Goal: Register for event/course

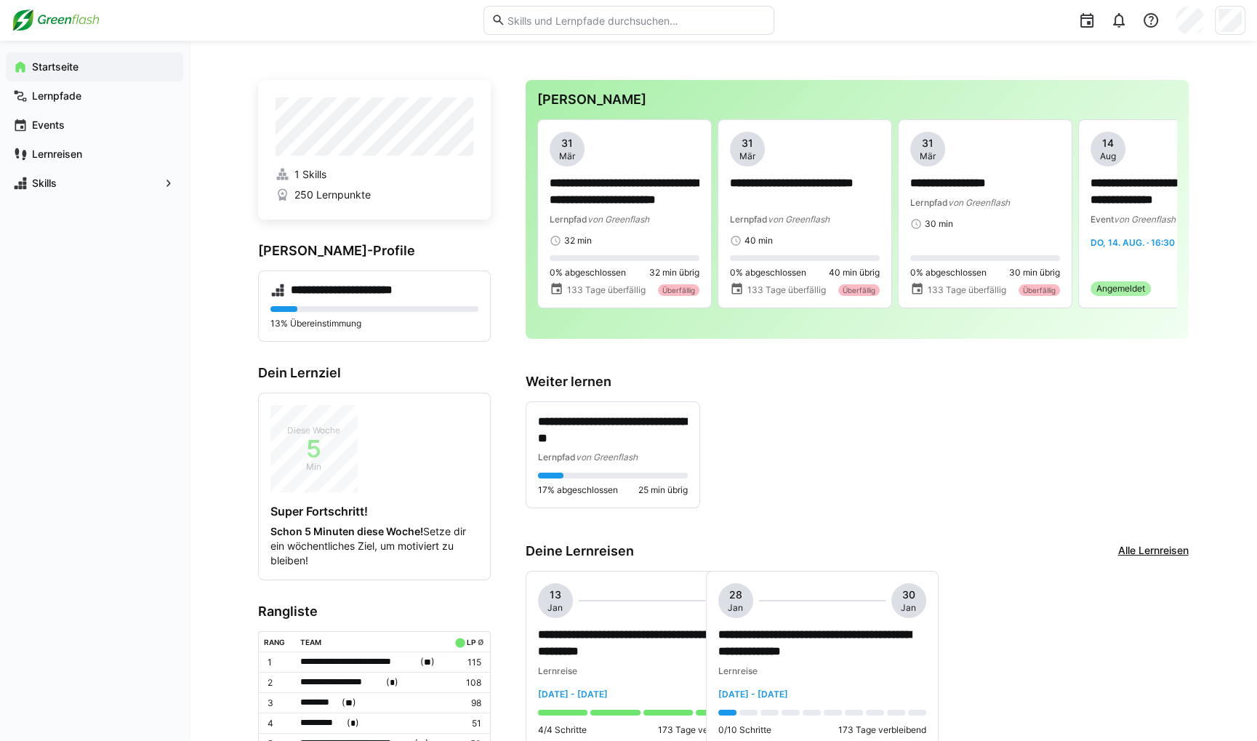
click at [864, 420] on div "**********" at bounding box center [857, 455] width 663 height 108
click at [811, 481] on div "**********" at bounding box center [857, 455] width 663 height 108
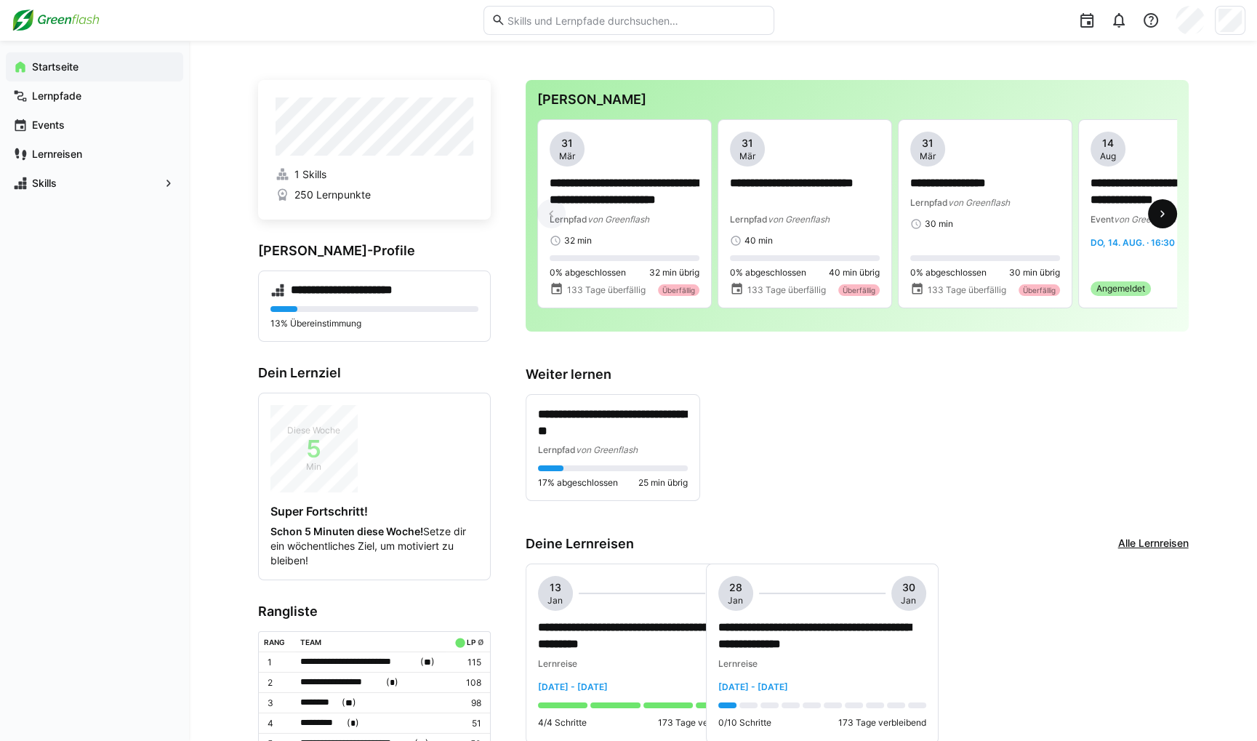
click at [1163, 221] on eds-icon at bounding box center [1162, 213] width 15 height 15
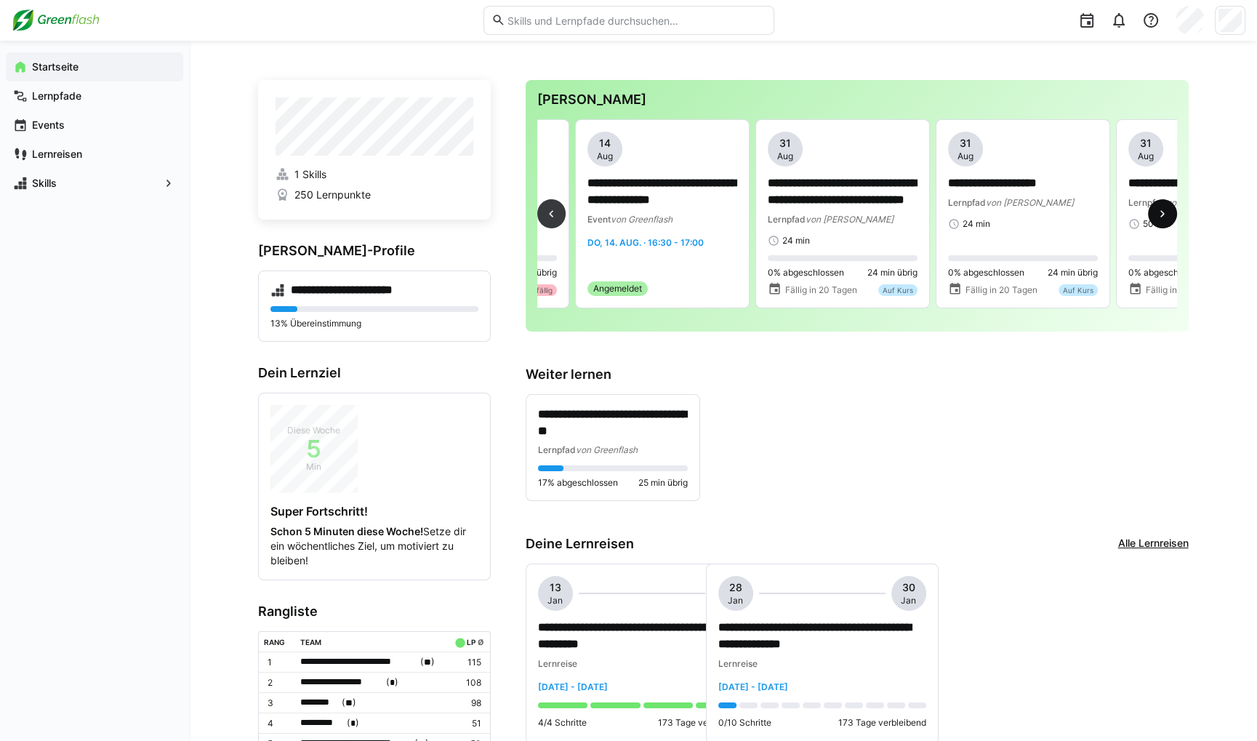
scroll to position [0, 541]
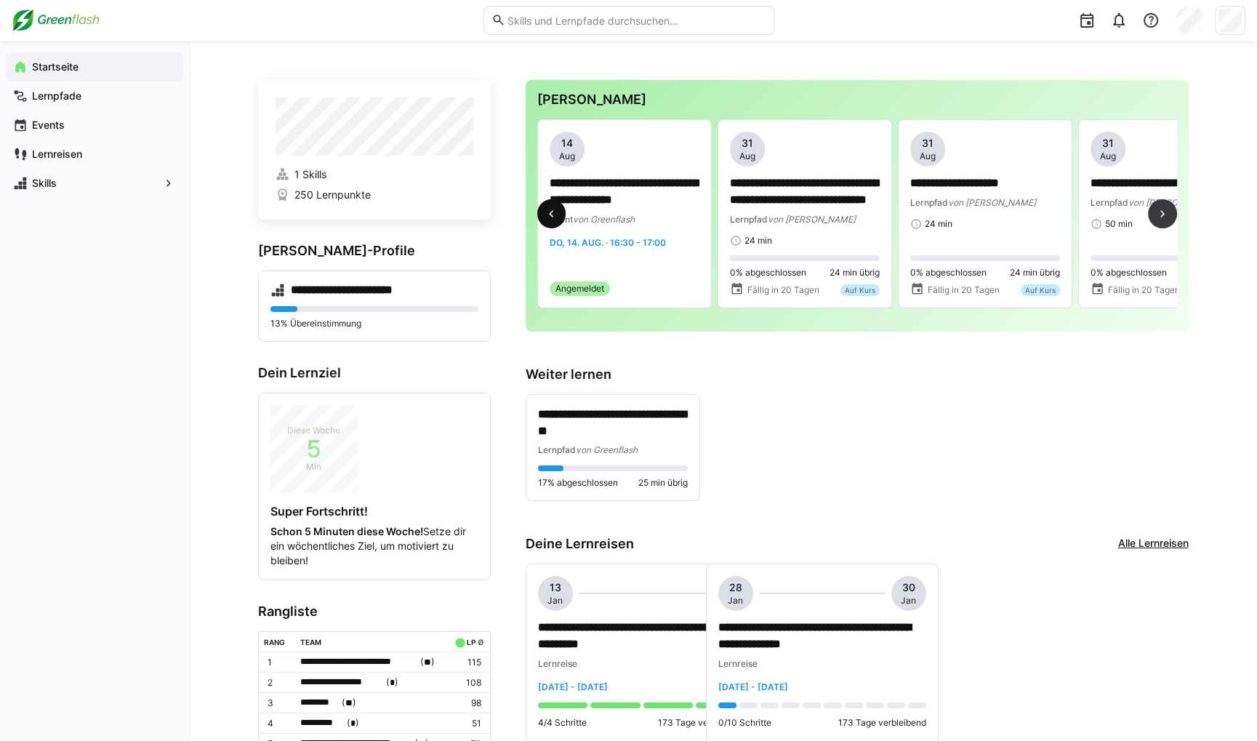
click at [554, 215] on eds-icon at bounding box center [551, 213] width 15 height 15
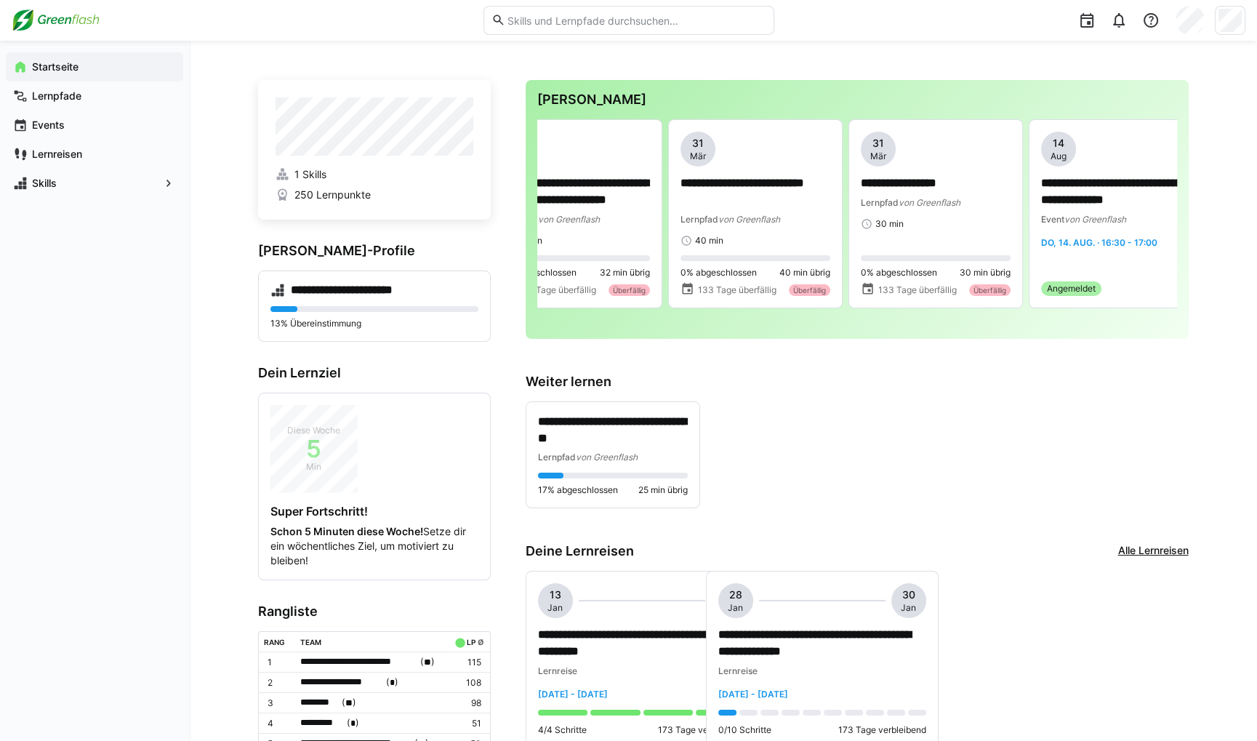
scroll to position [0, 0]
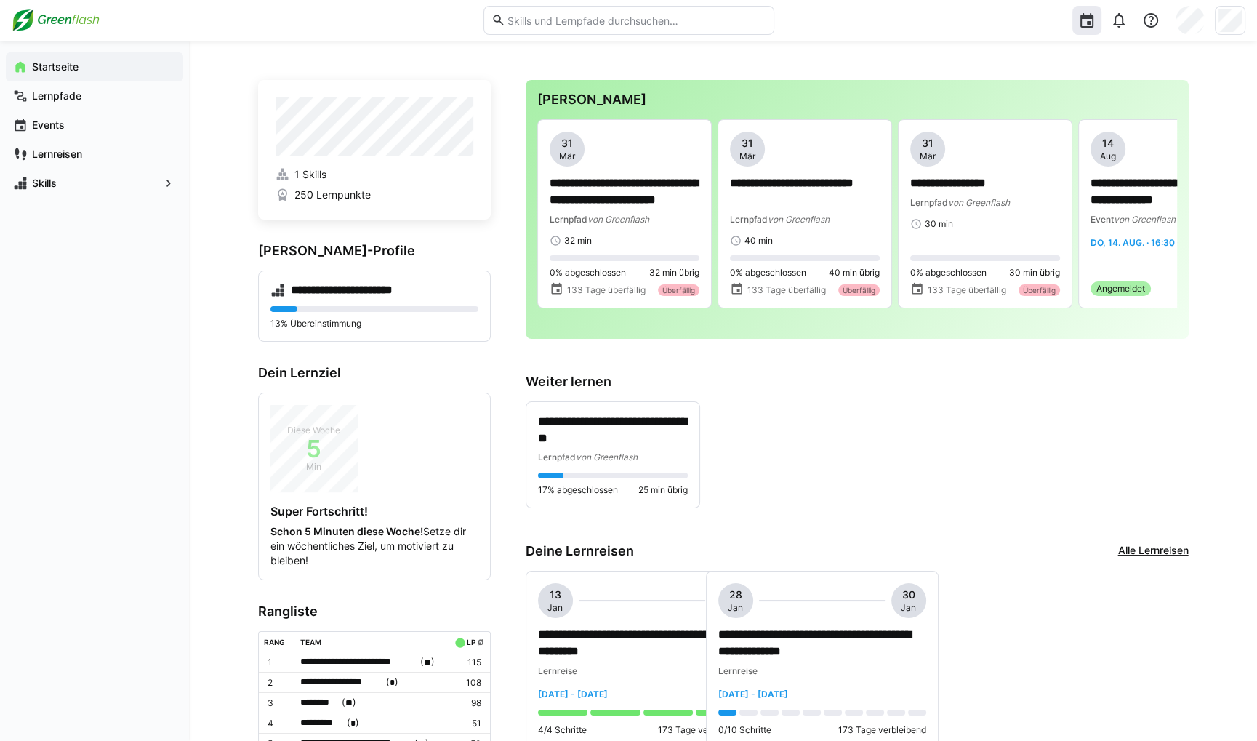
click at [1101, 30] on div at bounding box center [1086, 20] width 29 height 29
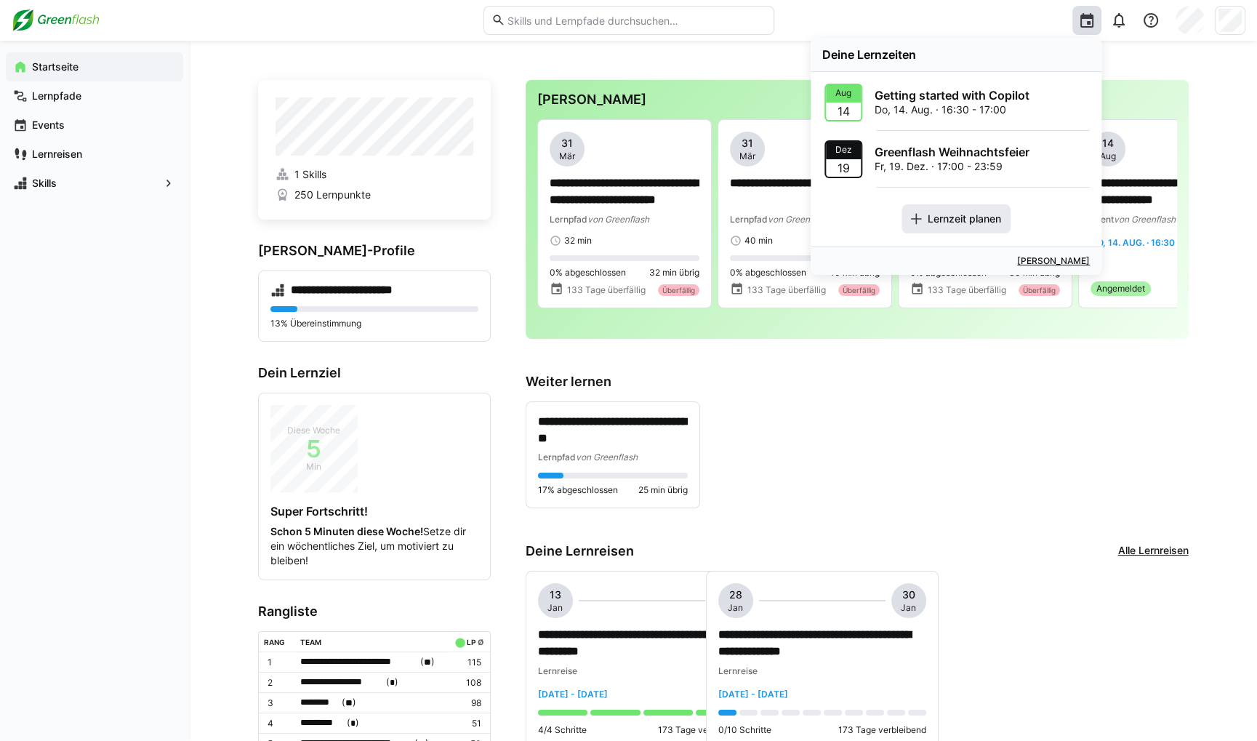
click at [979, 209] on span "Lernzeit planen" at bounding box center [956, 218] width 109 height 29
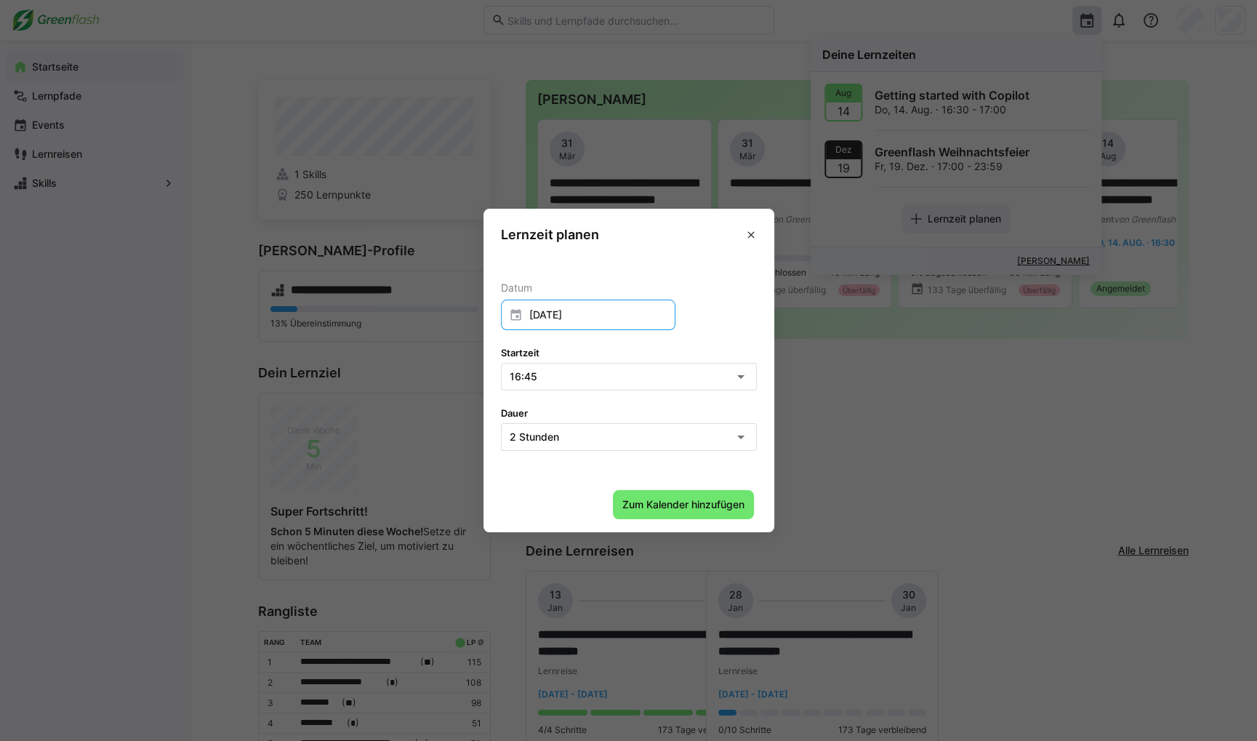
click at [659, 318] on input "[DATE]" at bounding box center [595, 315] width 144 height 15
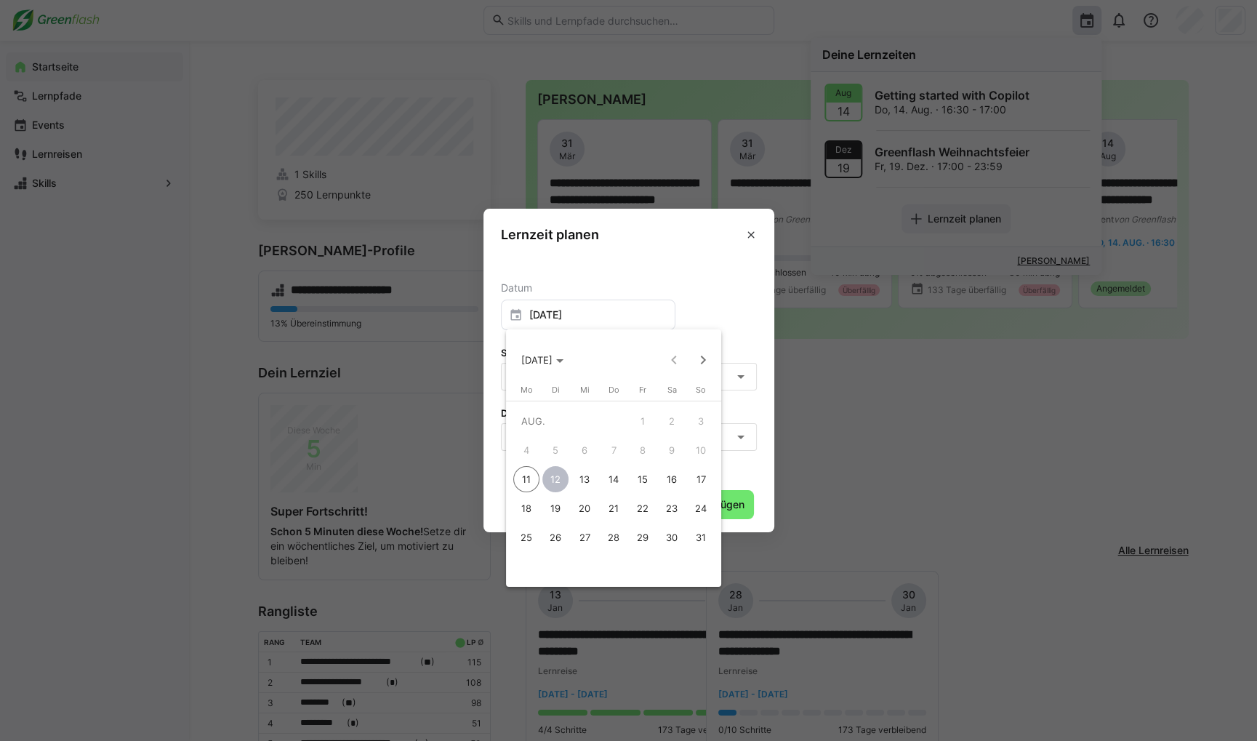
click at [648, 476] on span "15" at bounding box center [643, 479] width 26 height 26
type input "[DATE]"
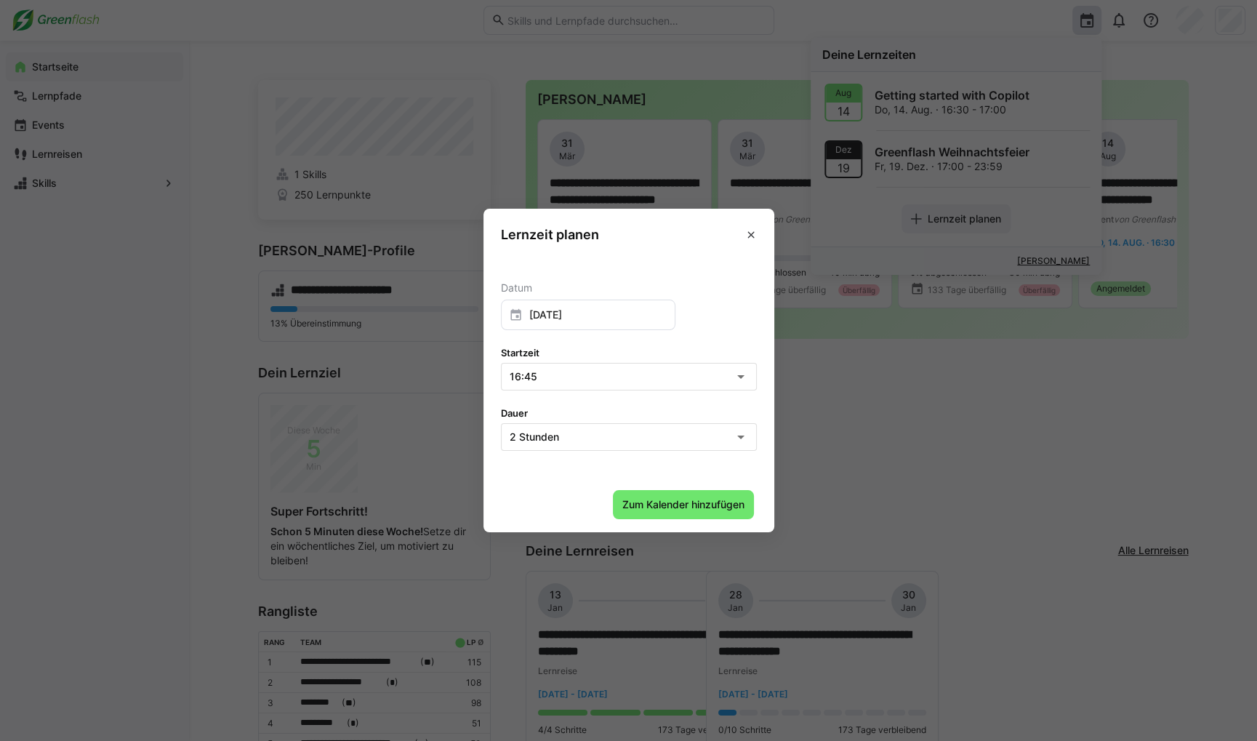
click at [675, 364] on div "16:45" at bounding box center [629, 377] width 254 height 26
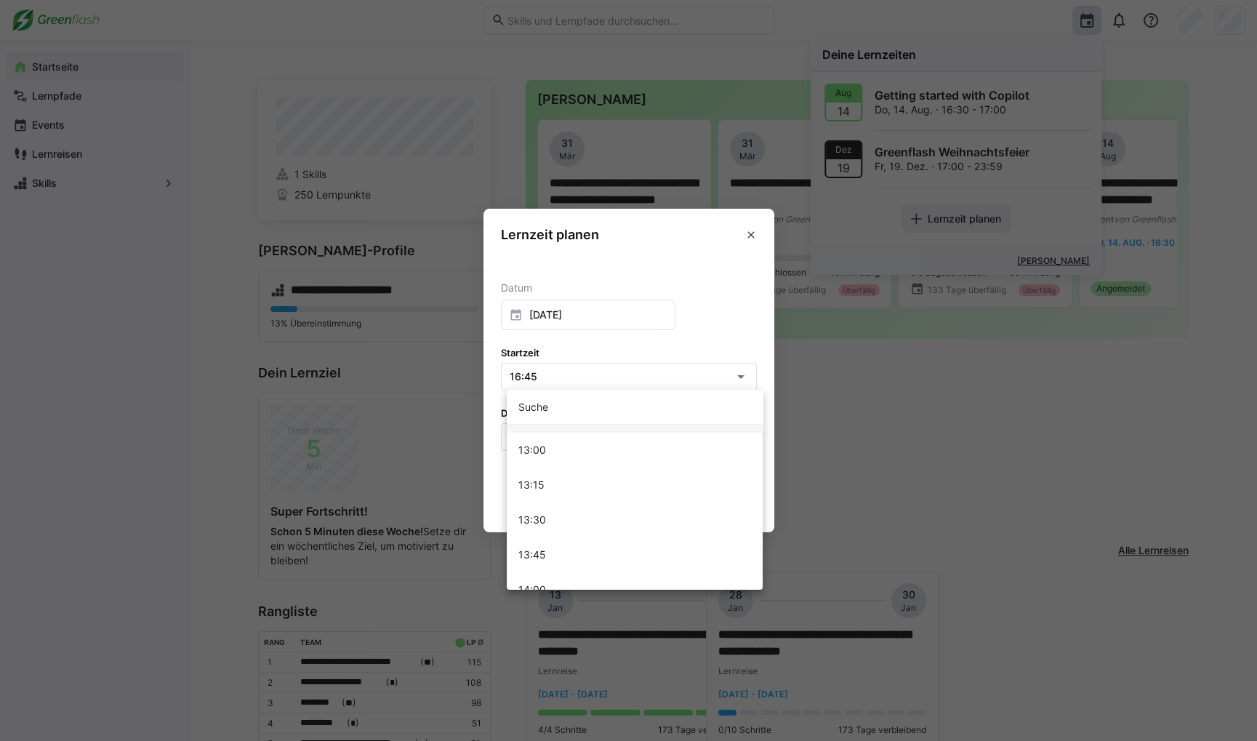
scroll to position [1771, 0]
click at [627, 473] on mat-option "13:00" at bounding box center [635, 485] width 256 height 35
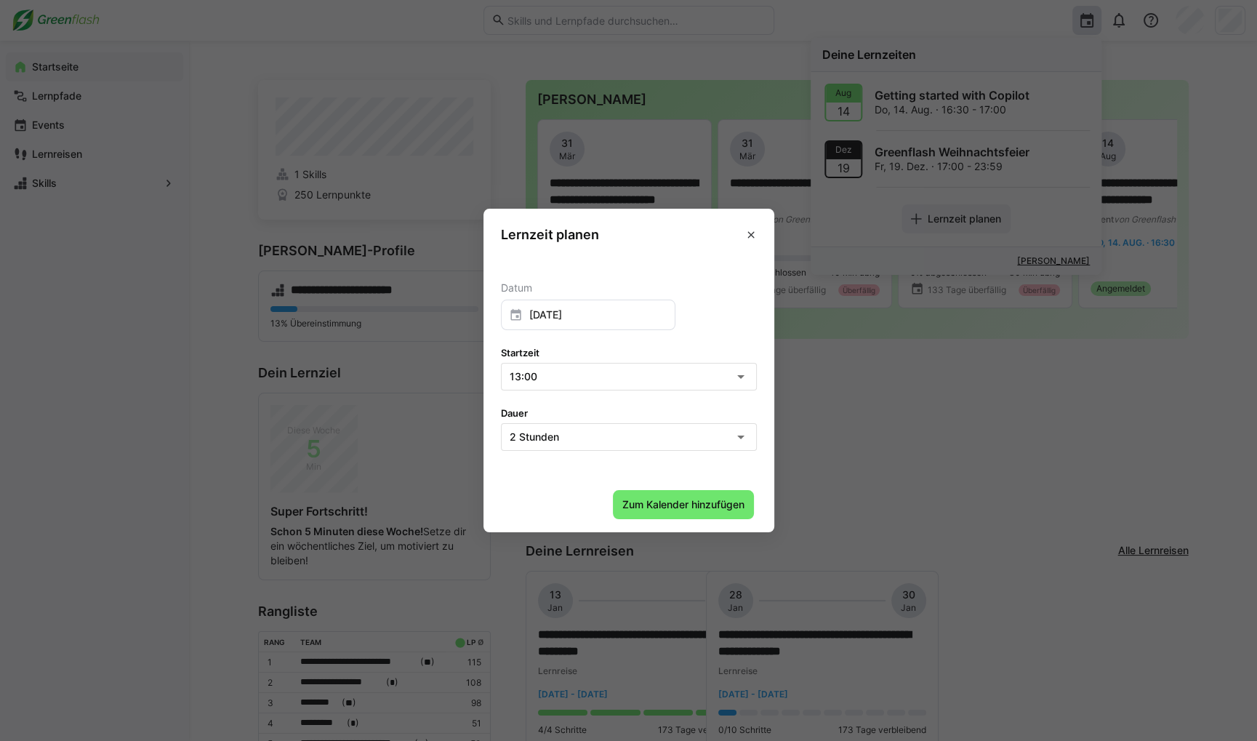
click at [630, 439] on div "2 Stunden" at bounding box center [622, 436] width 225 height 11
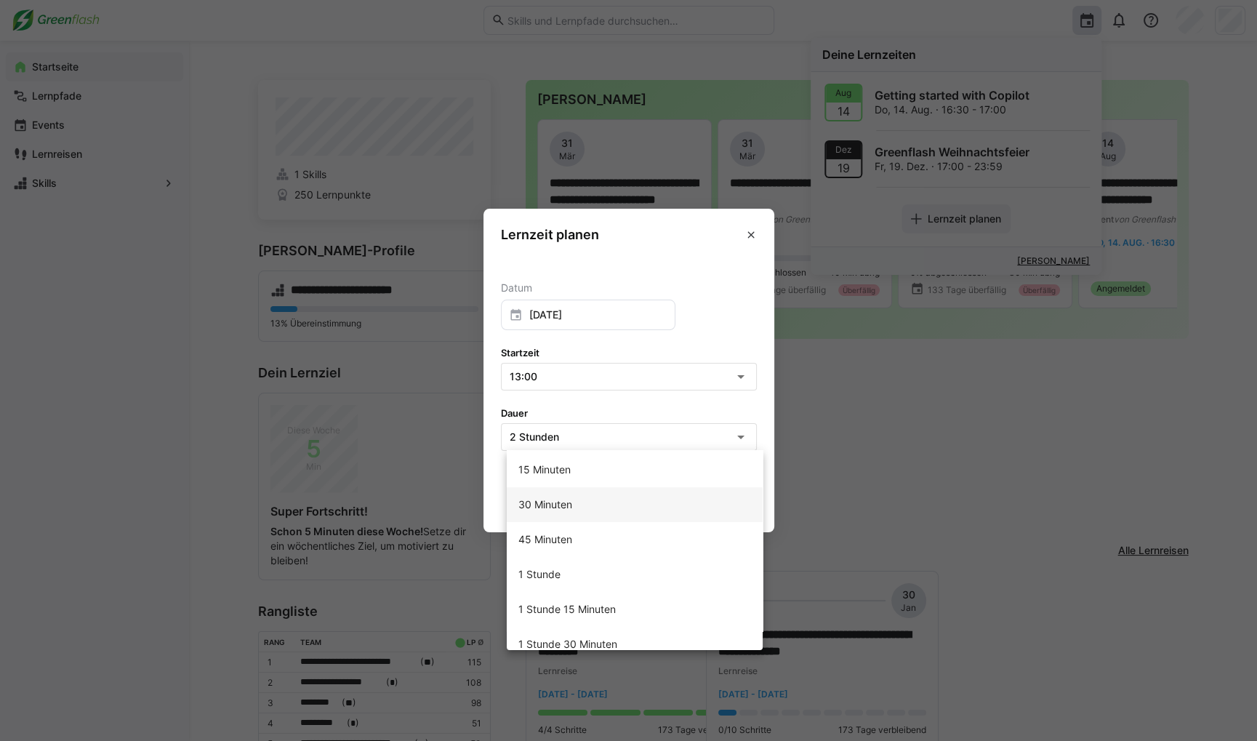
scroll to position [0, 0]
click at [618, 509] on mat-option "30 Minuten" at bounding box center [635, 508] width 256 height 35
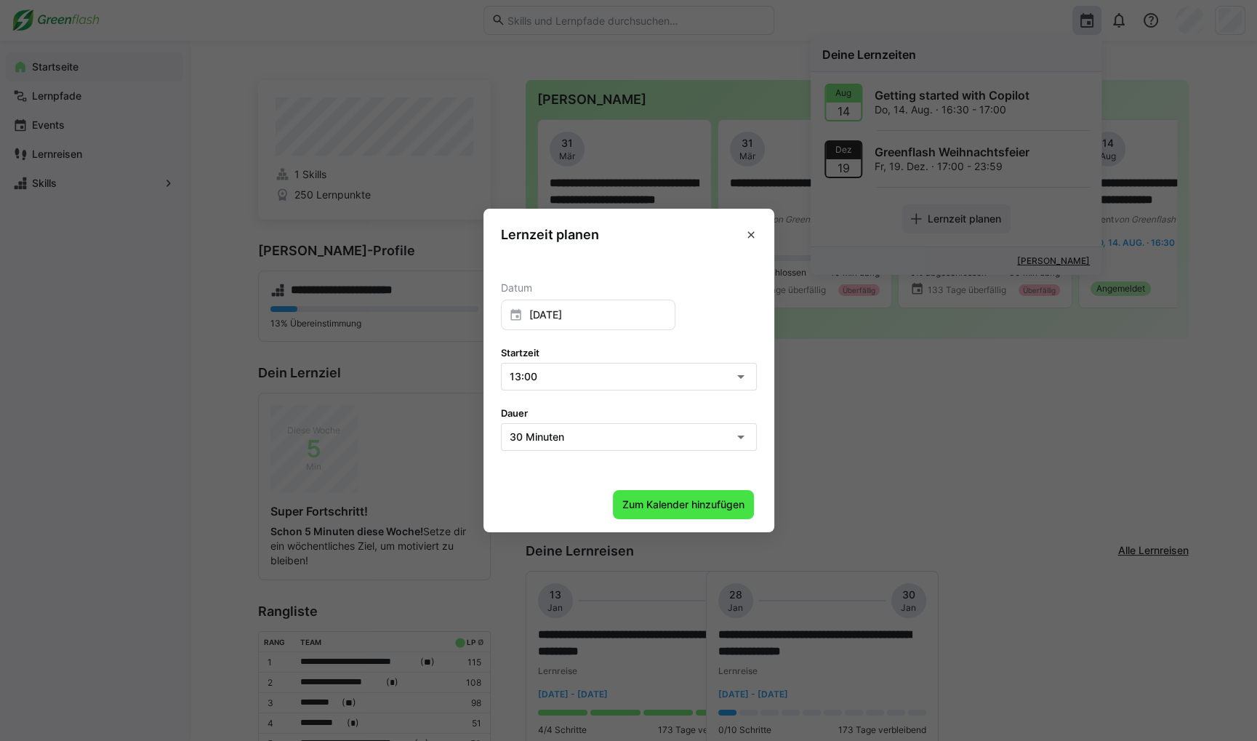
click at [680, 502] on span "Zum Kalender hinzufügen" at bounding box center [683, 504] width 127 height 15
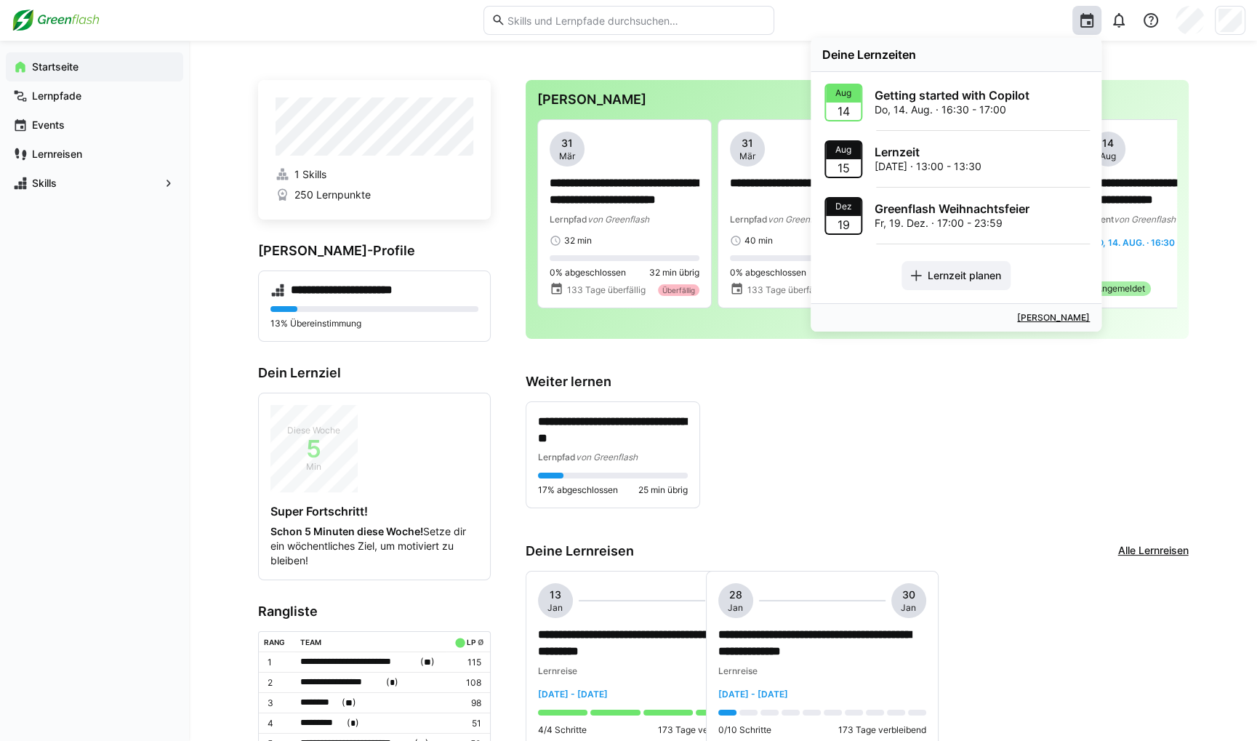
click at [955, 159] on p "[DATE] · 13:00 - 13:30" at bounding box center [928, 166] width 107 height 15
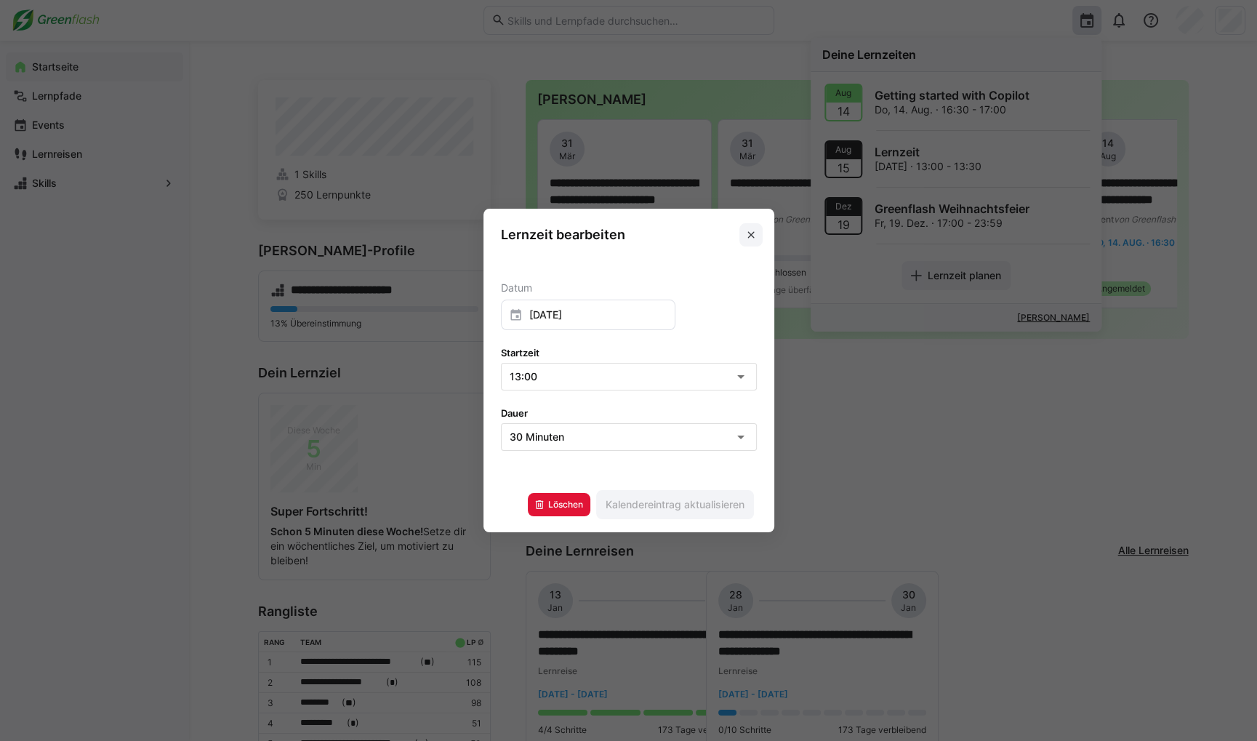
click at [757, 237] on eds-icon at bounding box center [751, 235] width 12 height 12
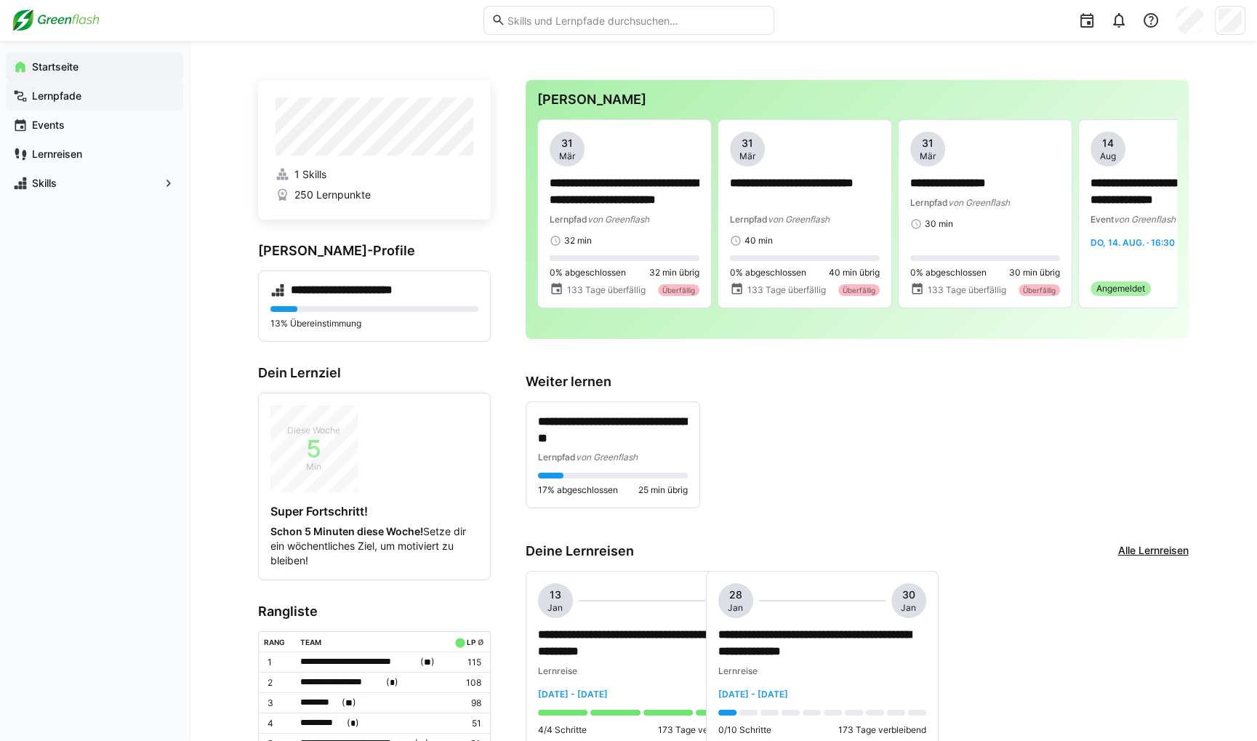
click at [51, 103] on div "Lernpfade" at bounding box center [94, 95] width 177 height 29
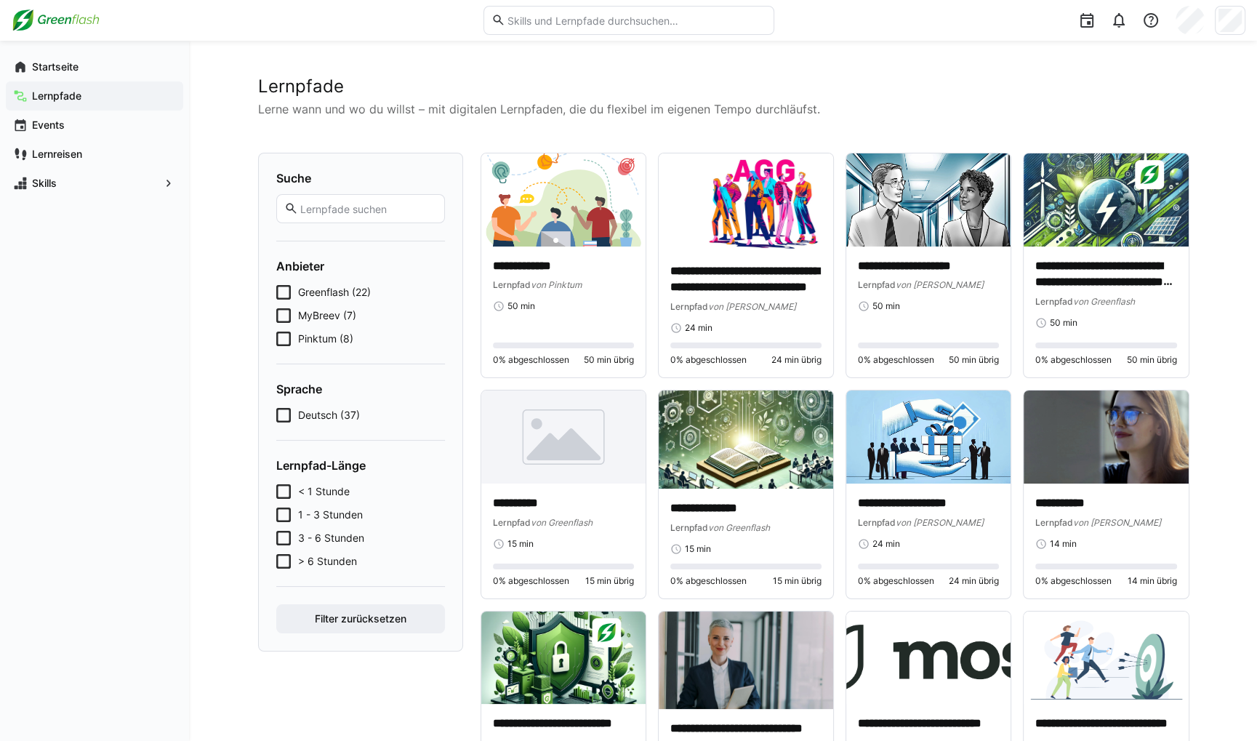
click at [343, 294] on span "Greenflash (22)" at bounding box center [334, 292] width 73 height 15
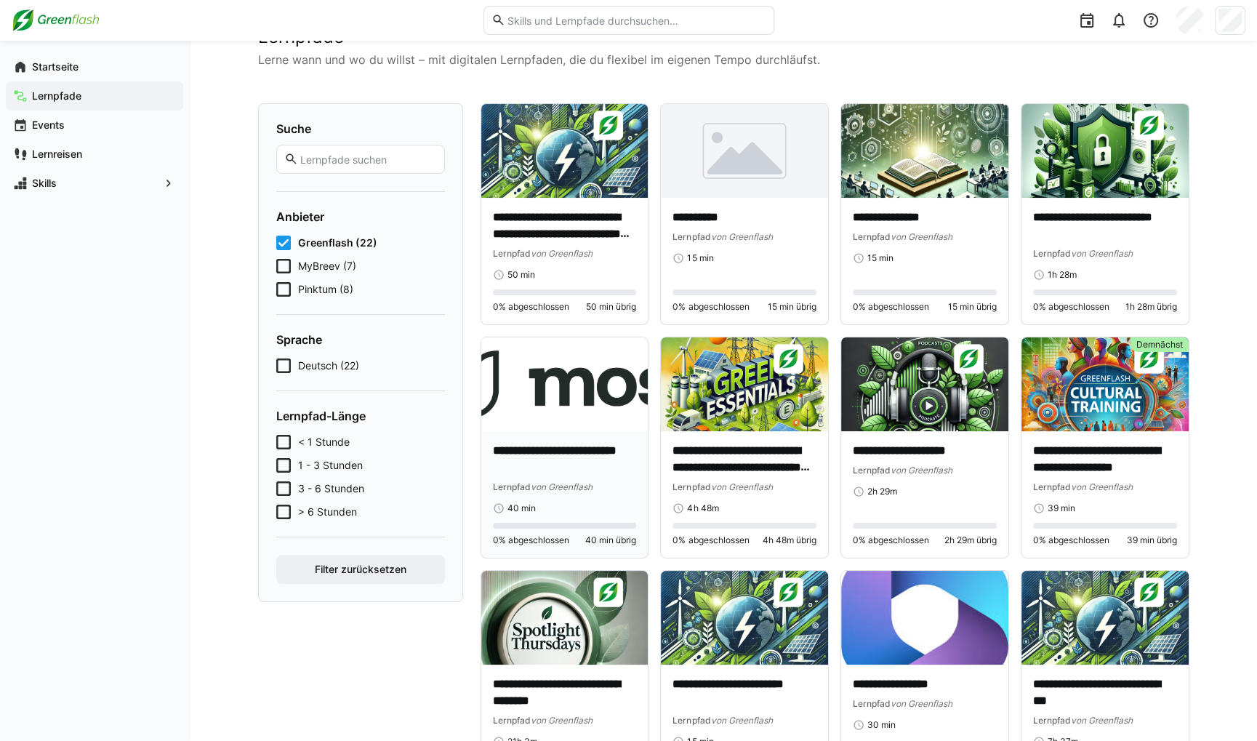
scroll to position [34, 0]
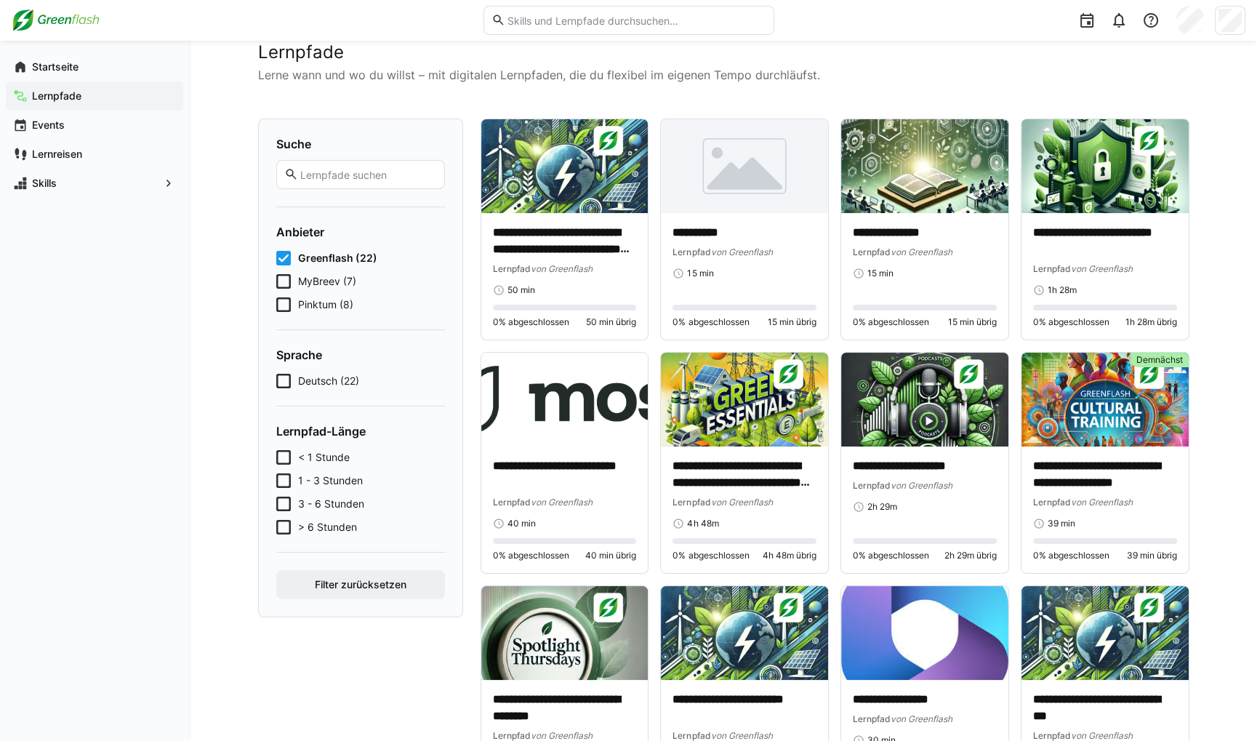
click at [332, 278] on span "MyBreev (7)" at bounding box center [327, 281] width 58 height 15
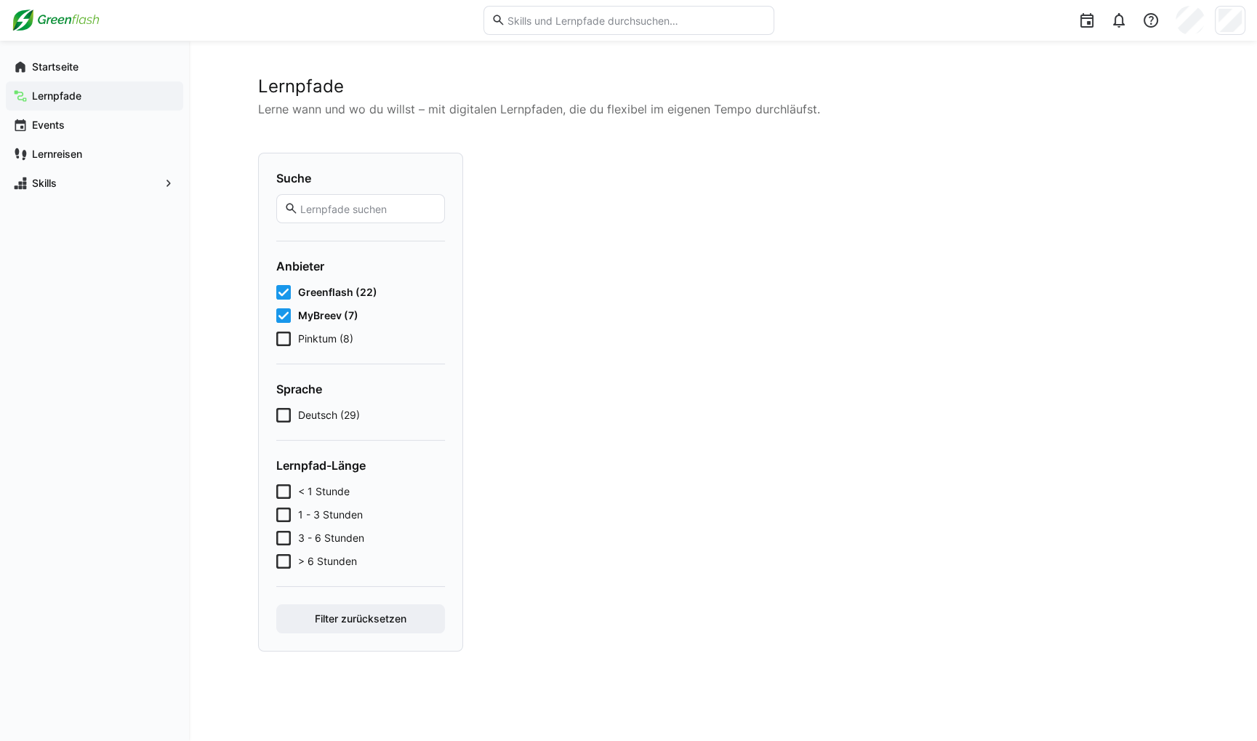
click at [329, 294] on span "Greenflash (22)" at bounding box center [337, 292] width 79 height 15
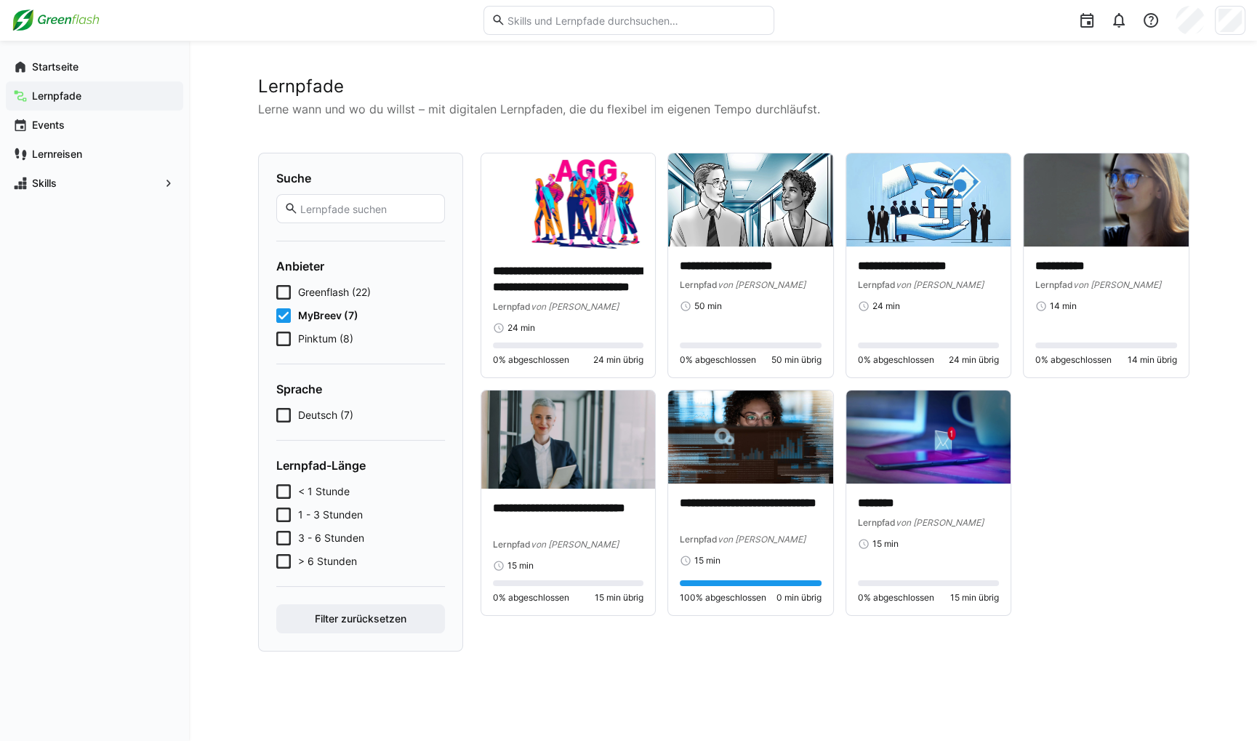
click at [336, 308] on span "MyBreev (7)" at bounding box center [328, 315] width 60 height 15
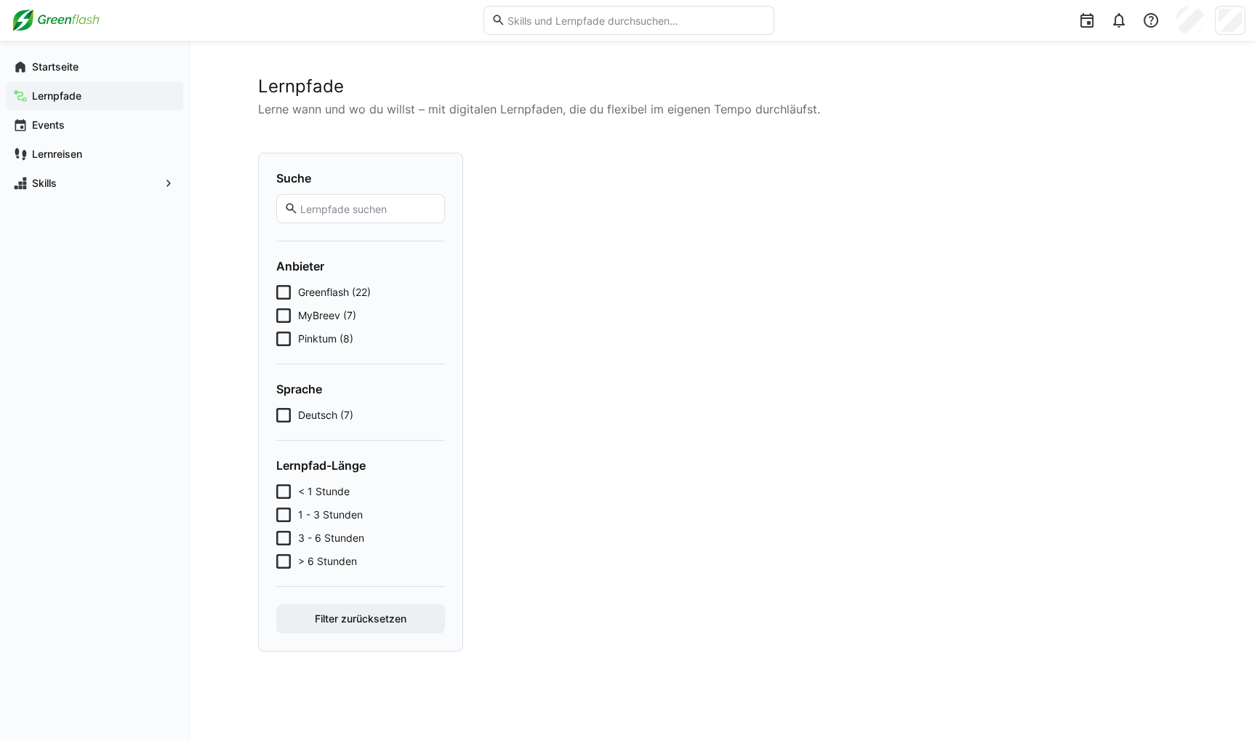
click at [329, 334] on span "Pinktum (8)" at bounding box center [325, 339] width 55 height 15
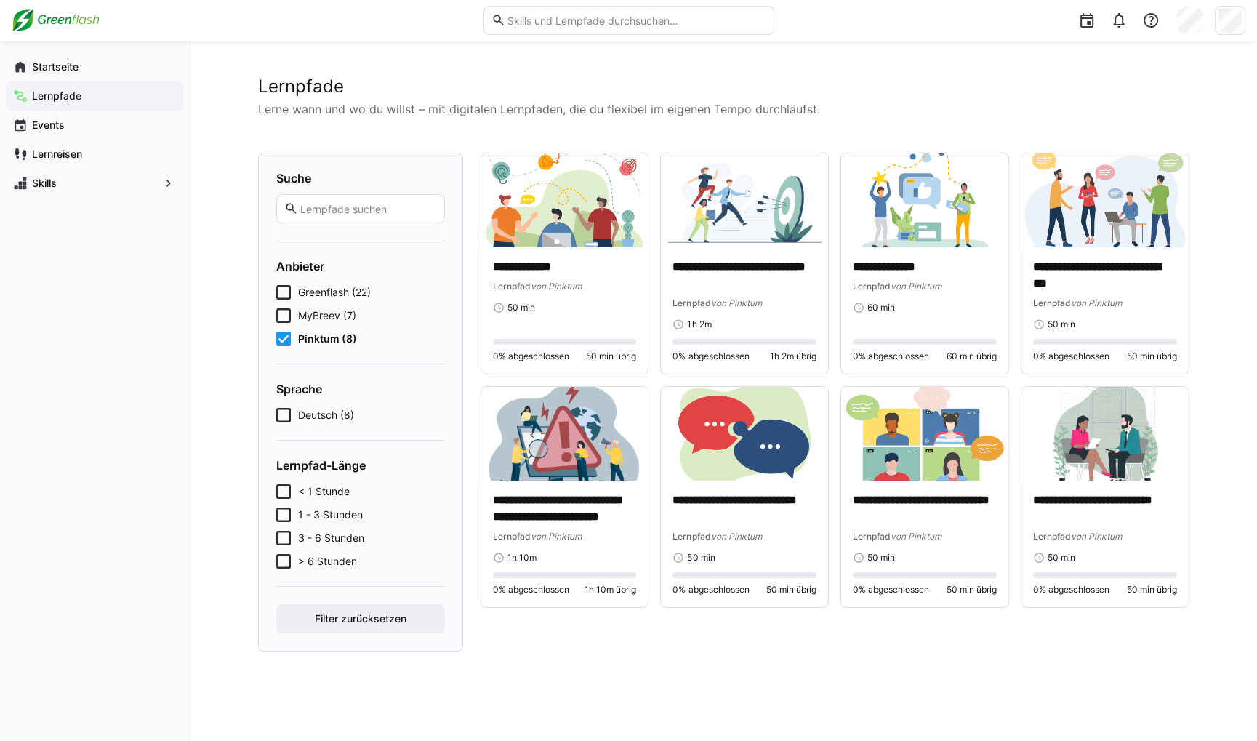
click at [310, 336] on span "Pinktum (8)" at bounding box center [327, 339] width 59 height 15
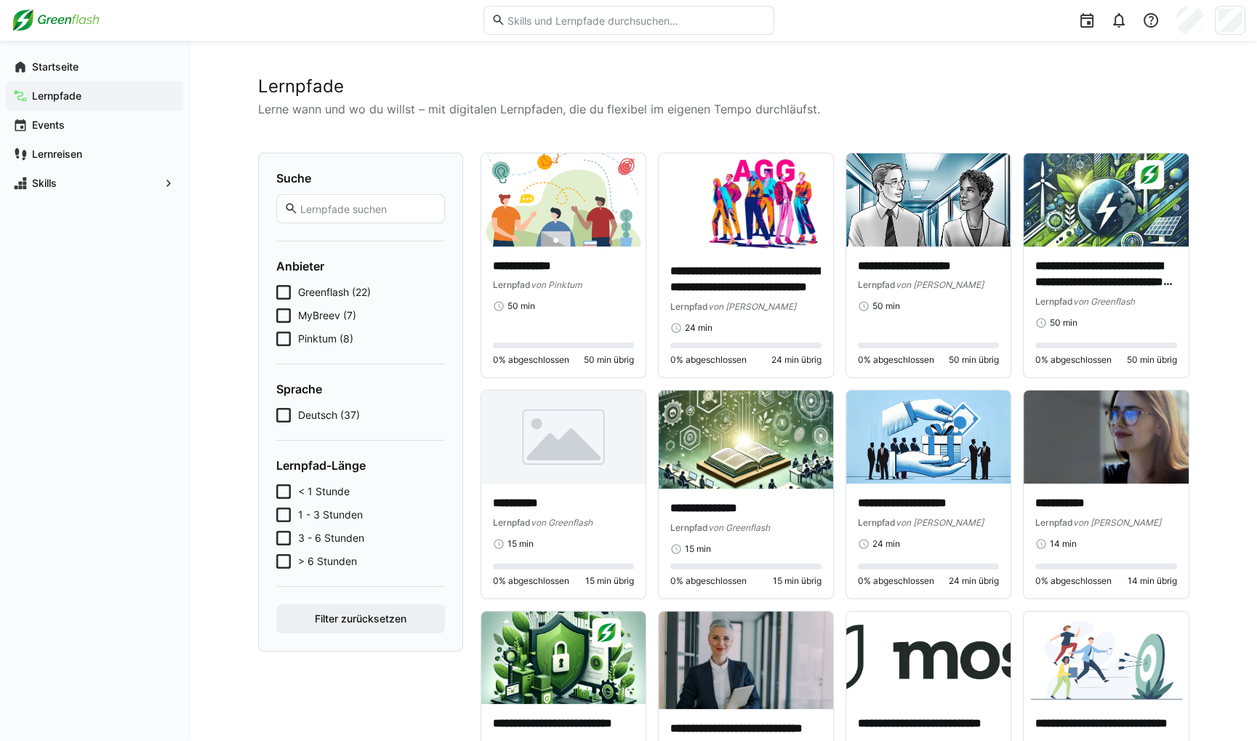
click at [320, 412] on span "Deutsch (37)" at bounding box center [329, 415] width 62 height 15
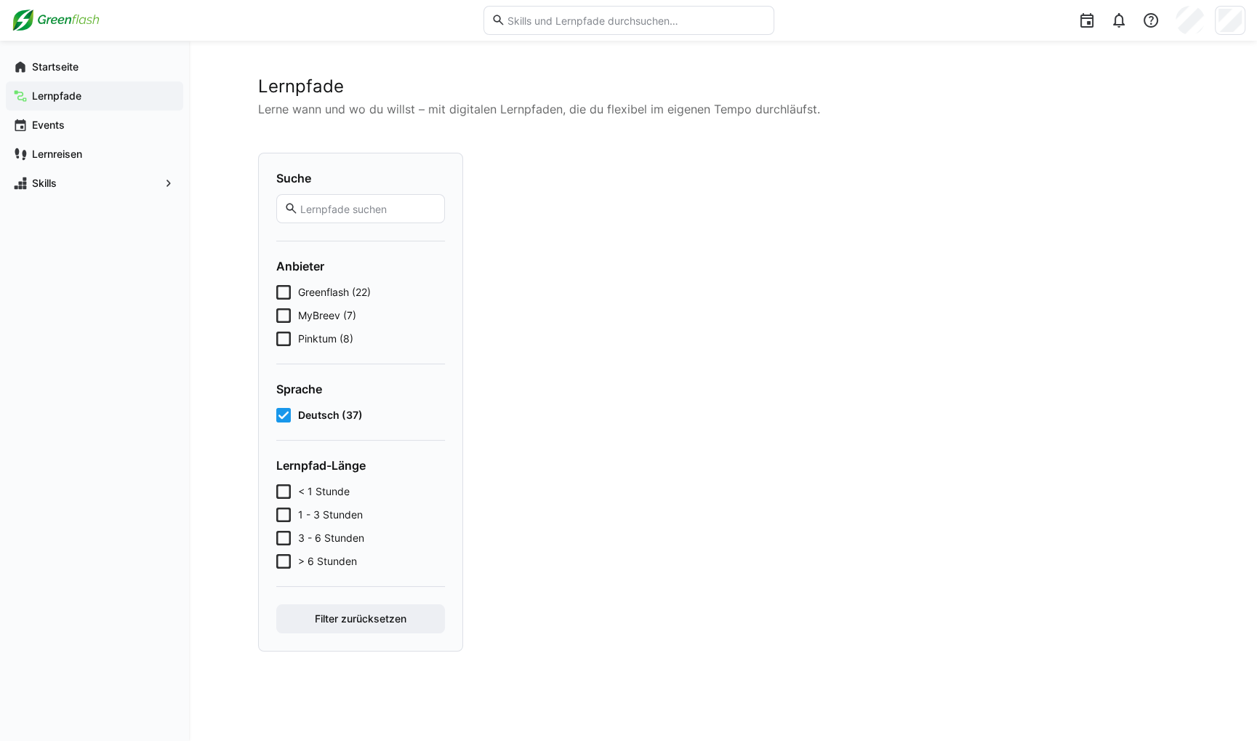
click at [330, 414] on span "Deutsch (37)" at bounding box center [330, 415] width 65 height 15
click at [334, 494] on span "< 1 Stunde" at bounding box center [324, 491] width 52 height 15
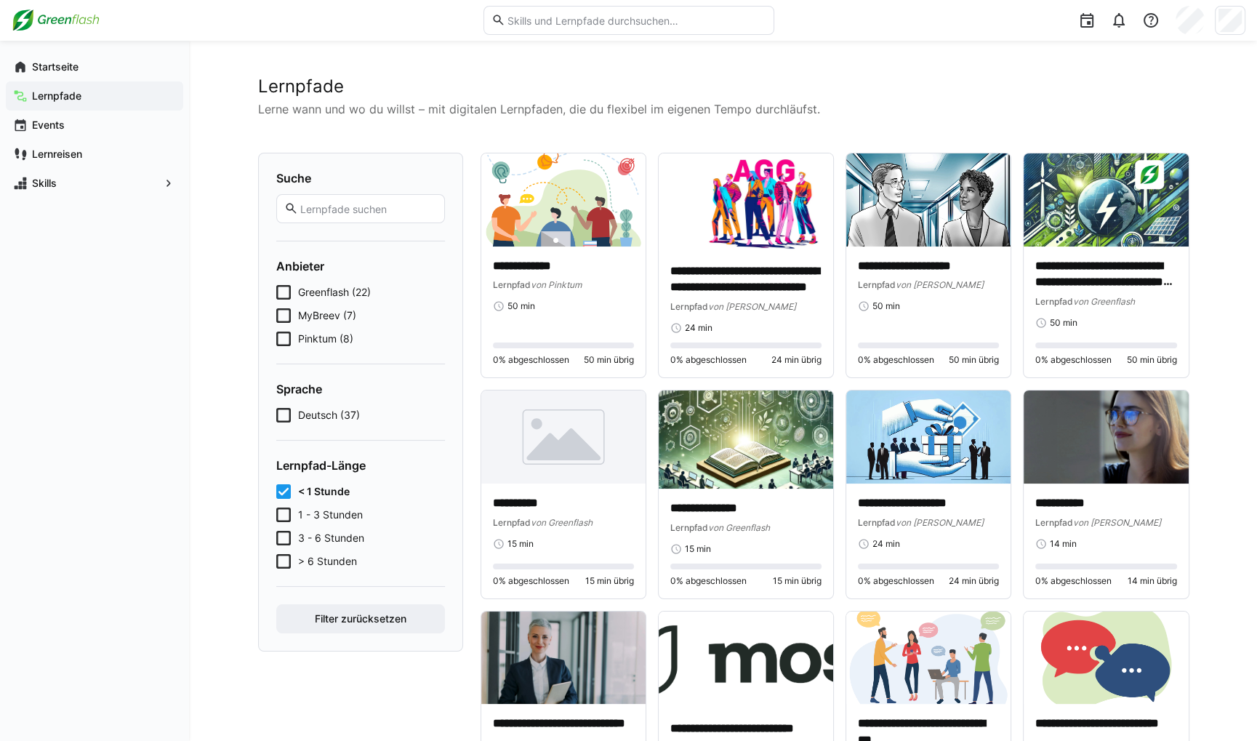
click at [332, 563] on span "> 6 Stunden" at bounding box center [327, 561] width 59 height 15
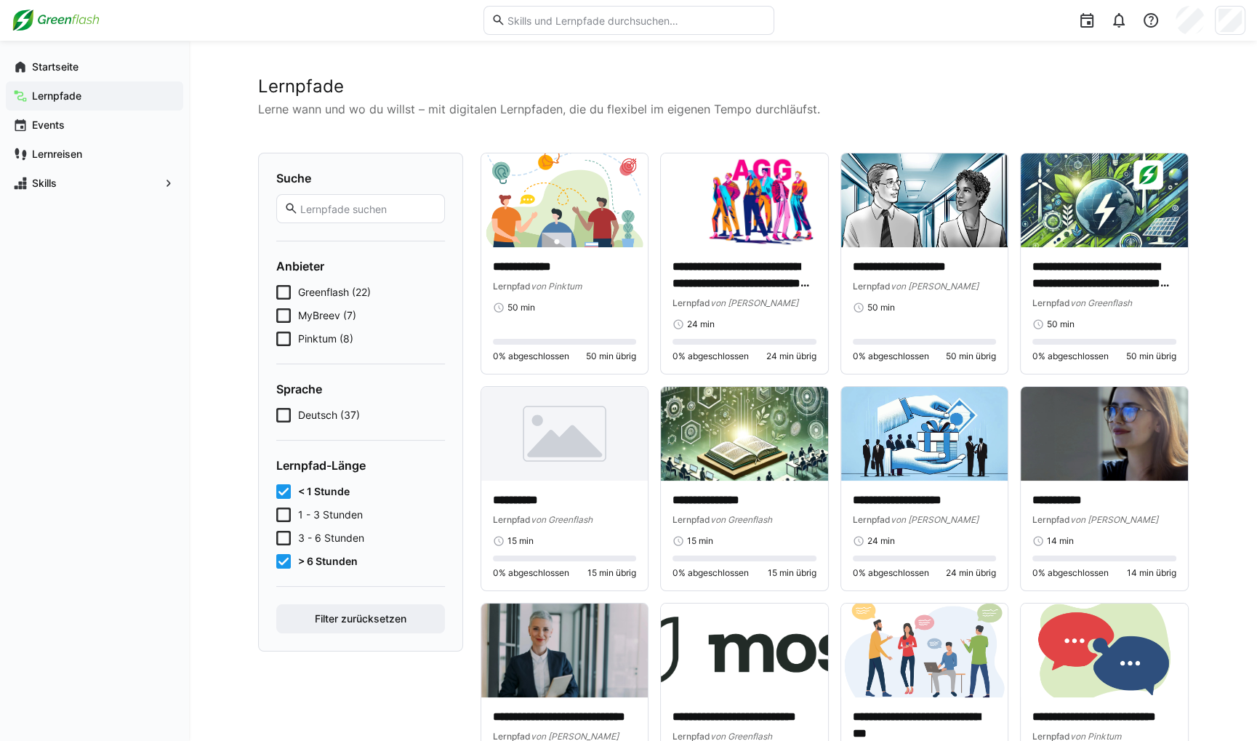
click at [332, 493] on span "< 1 Stunde" at bounding box center [324, 491] width 52 height 15
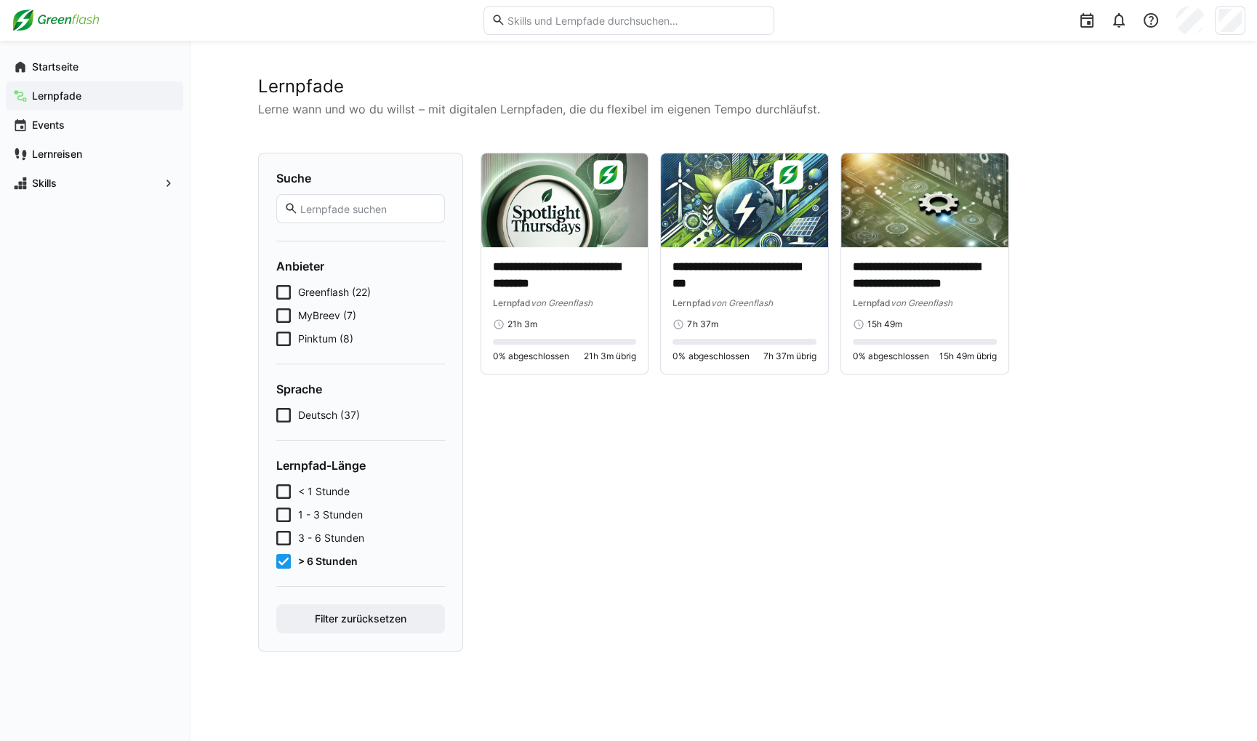
click at [299, 563] on span "> 6 Stunden" at bounding box center [328, 561] width 60 height 15
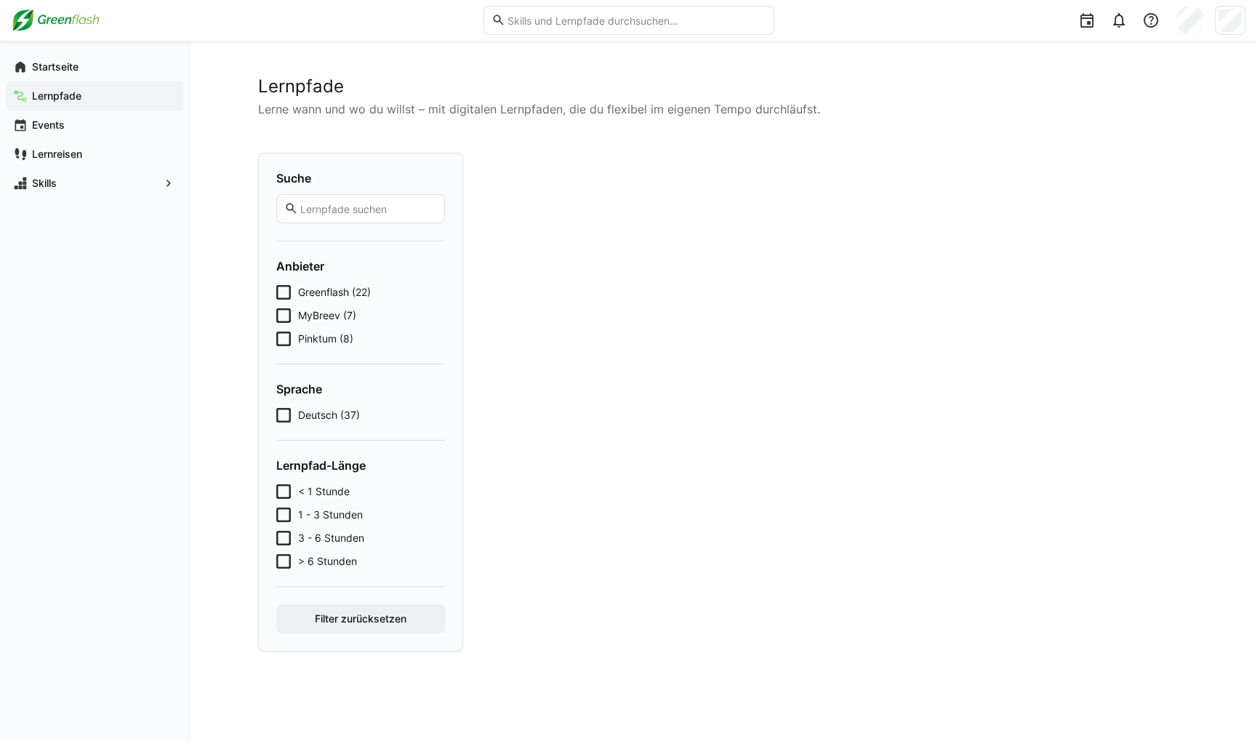
click at [309, 494] on span "< 1 Stunde" at bounding box center [324, 491] width 52 height 15
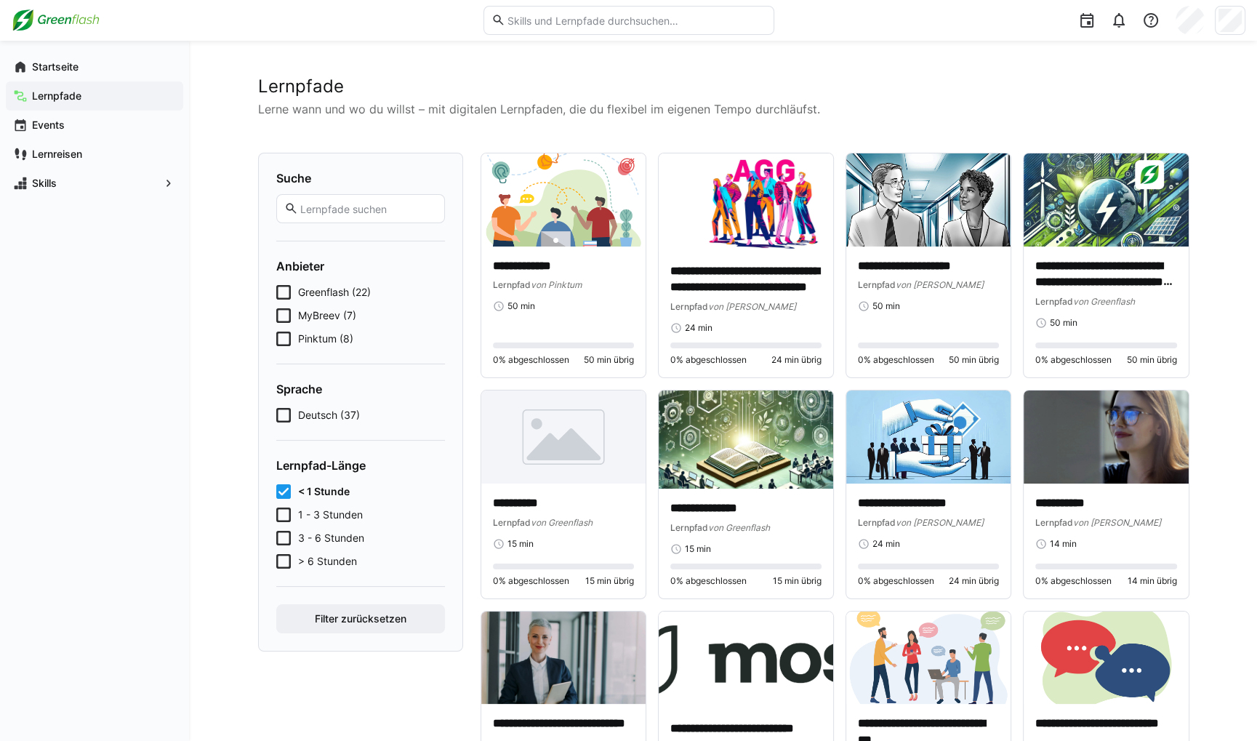
click at [305, 491] on span "< 1 Stunde" at bounding box center [324, 491] width 52 height 15
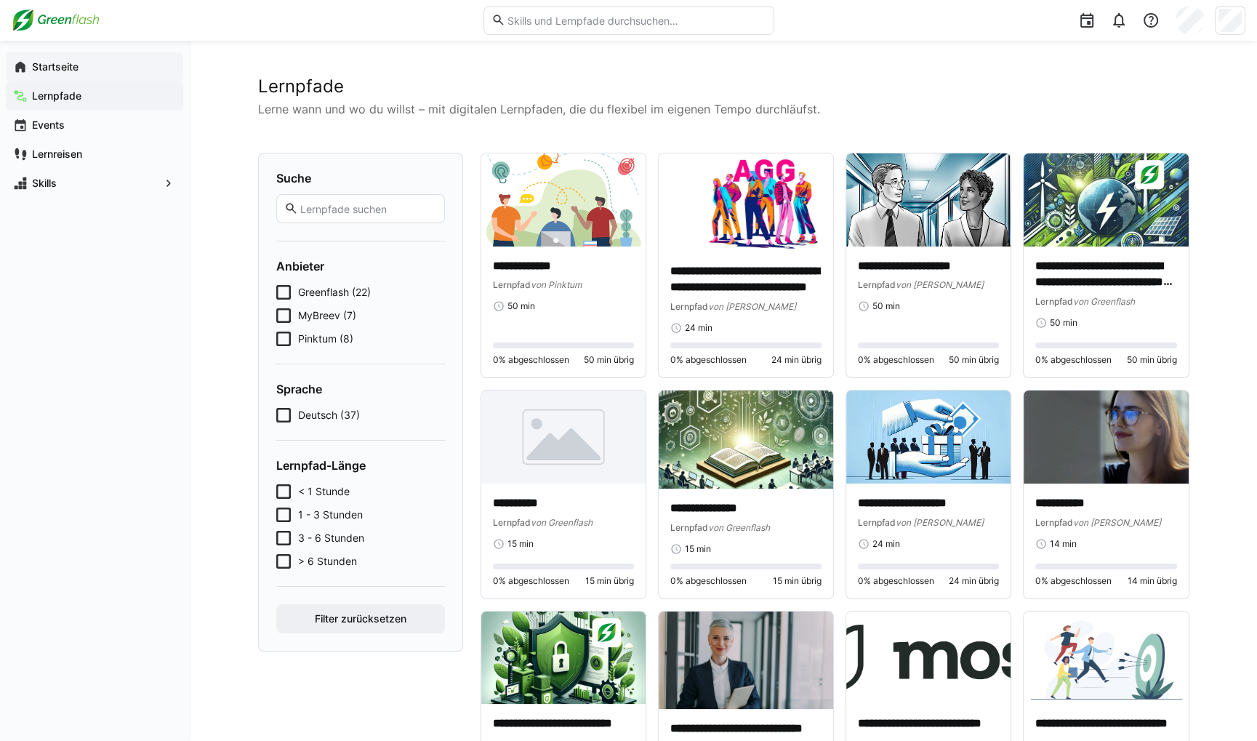
click at [105, 68] on span "Startseite" at bounding box center [103, 67] width 146 height 15
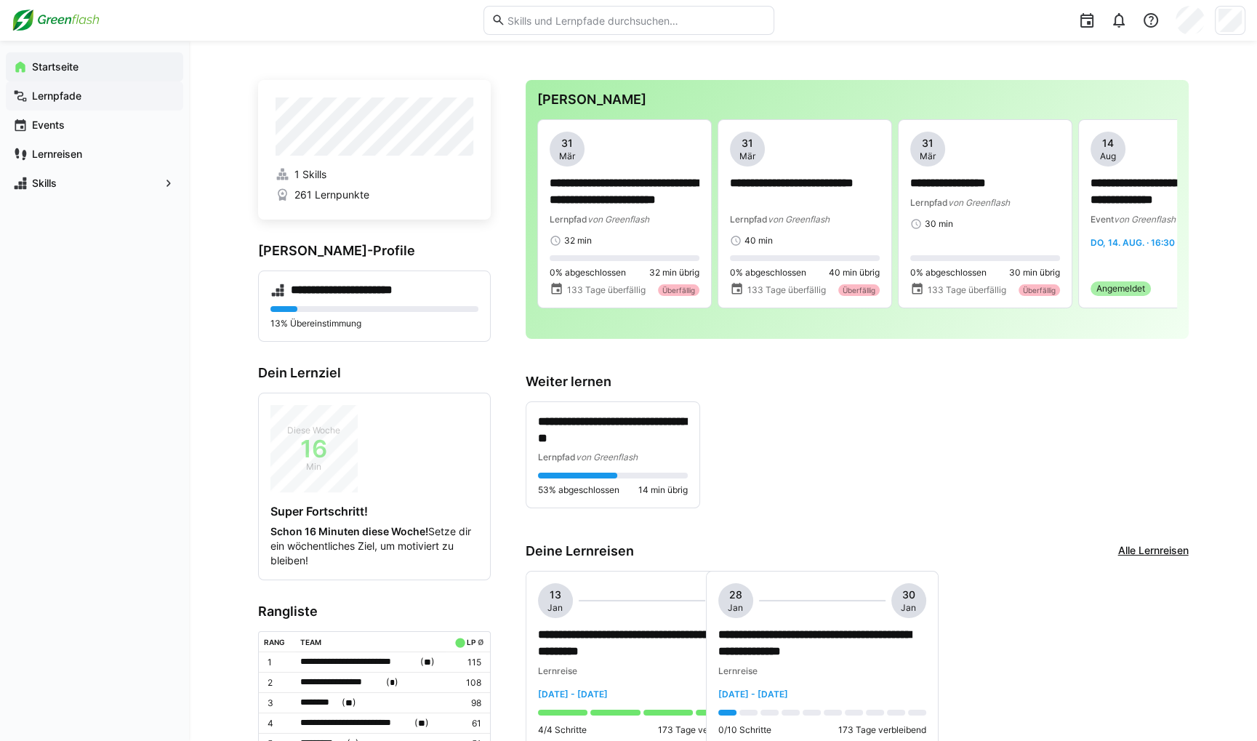
click at [116, 101] on span "Lernpfade" at bounding box center [103, 96] width 146 height 15
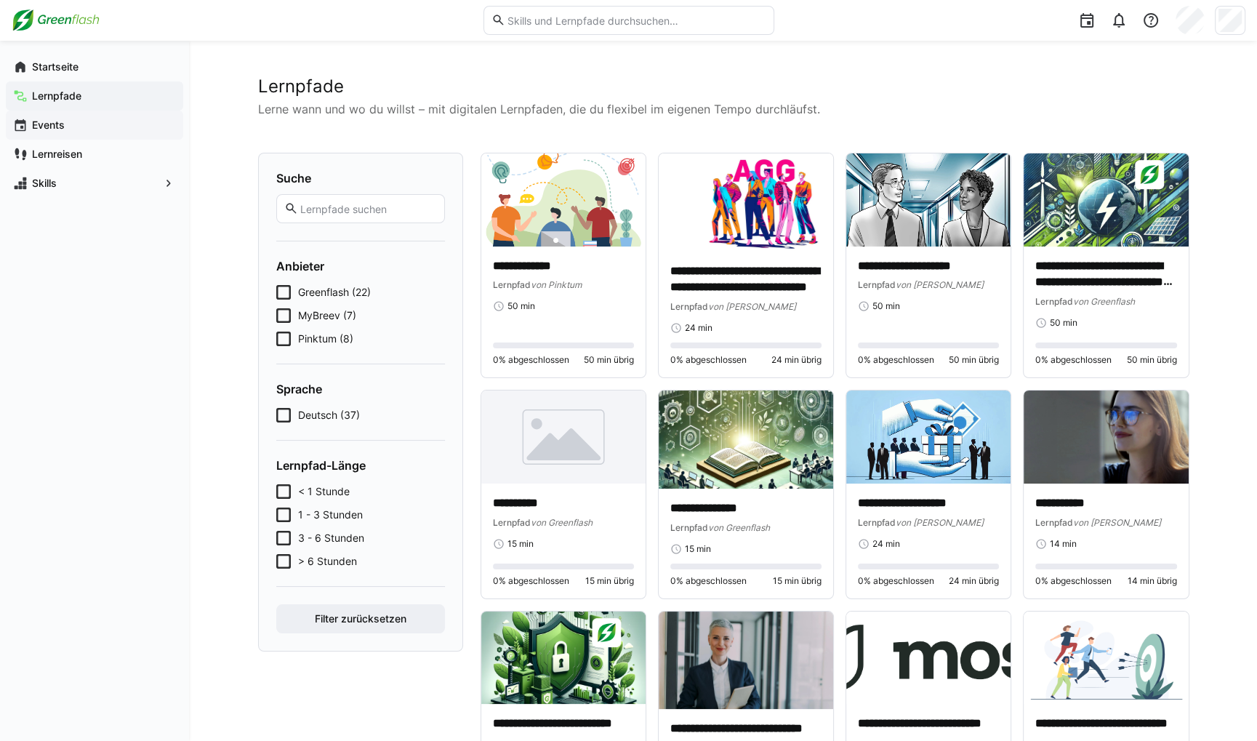
click at [68, 127] on span "Events" at bounding box center [103, 125] width 146 height 15
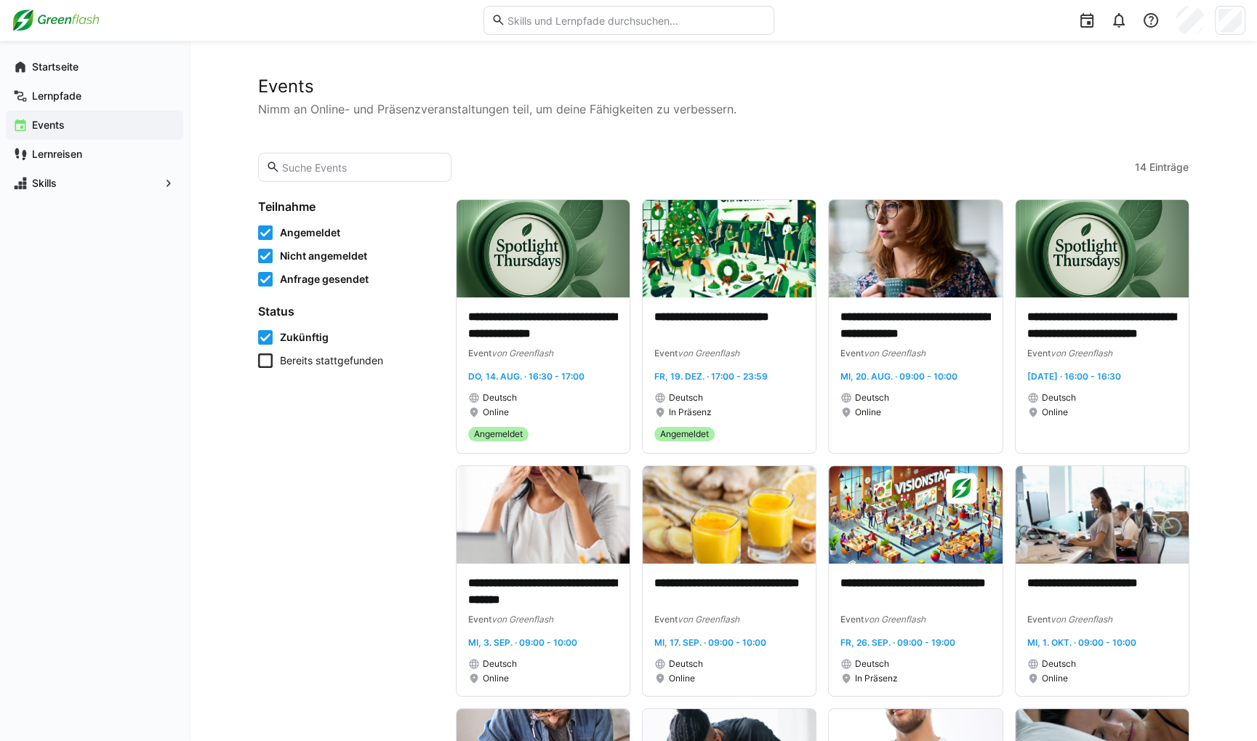
click at [281, 228] on span "Angemeldet" at bounding box center [310, 232] width 60 height 15
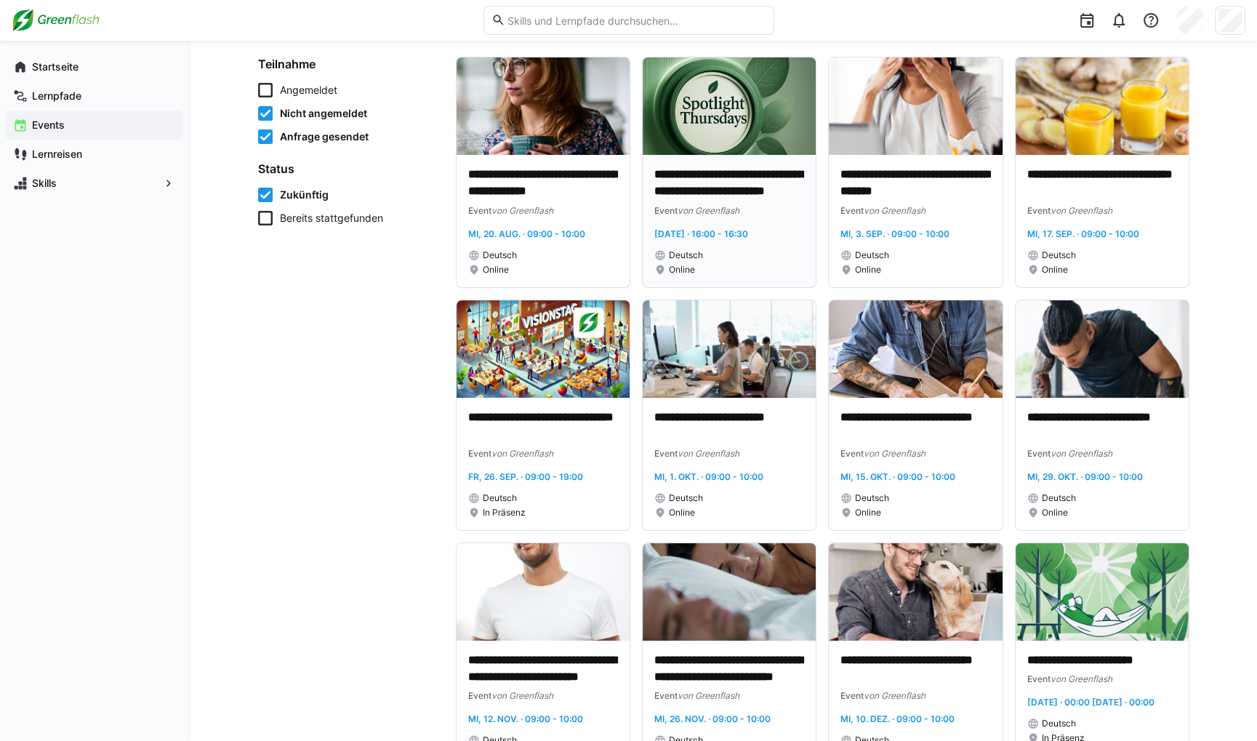
scroll to position [145, 0]
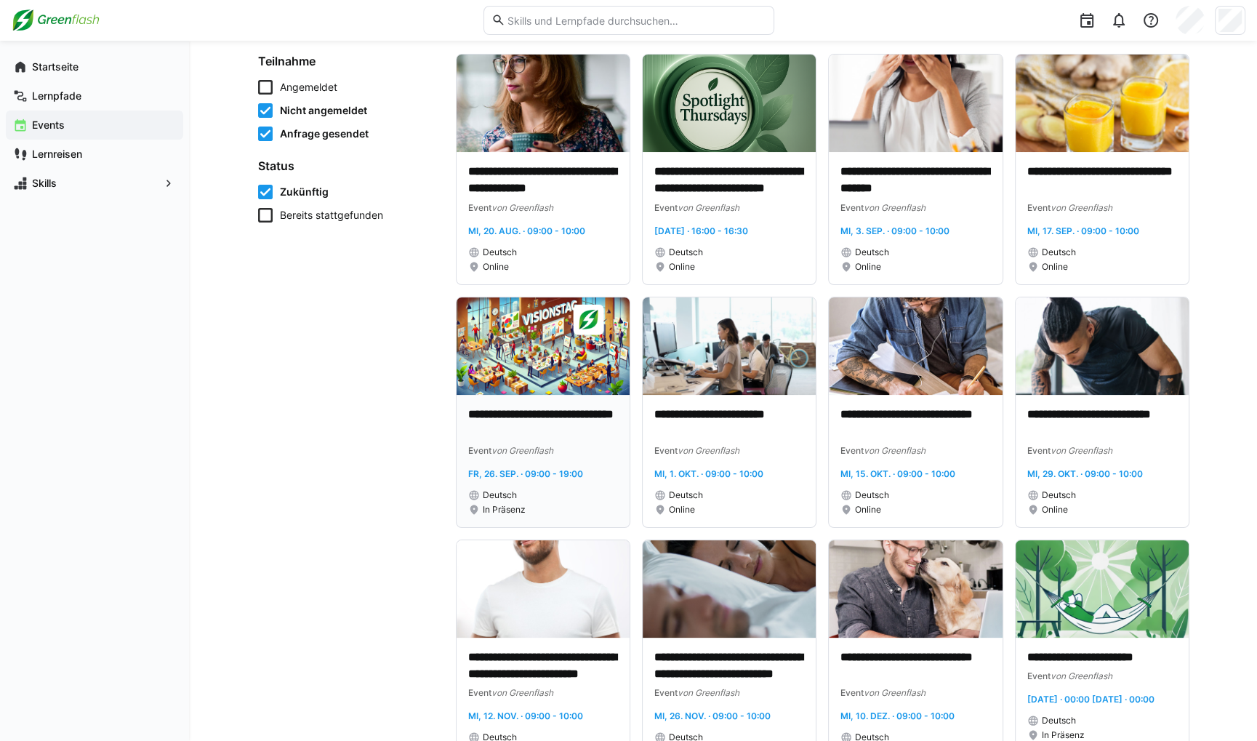
click at [529, 369] on img at bounding box center [543, 345] width 173 height 97
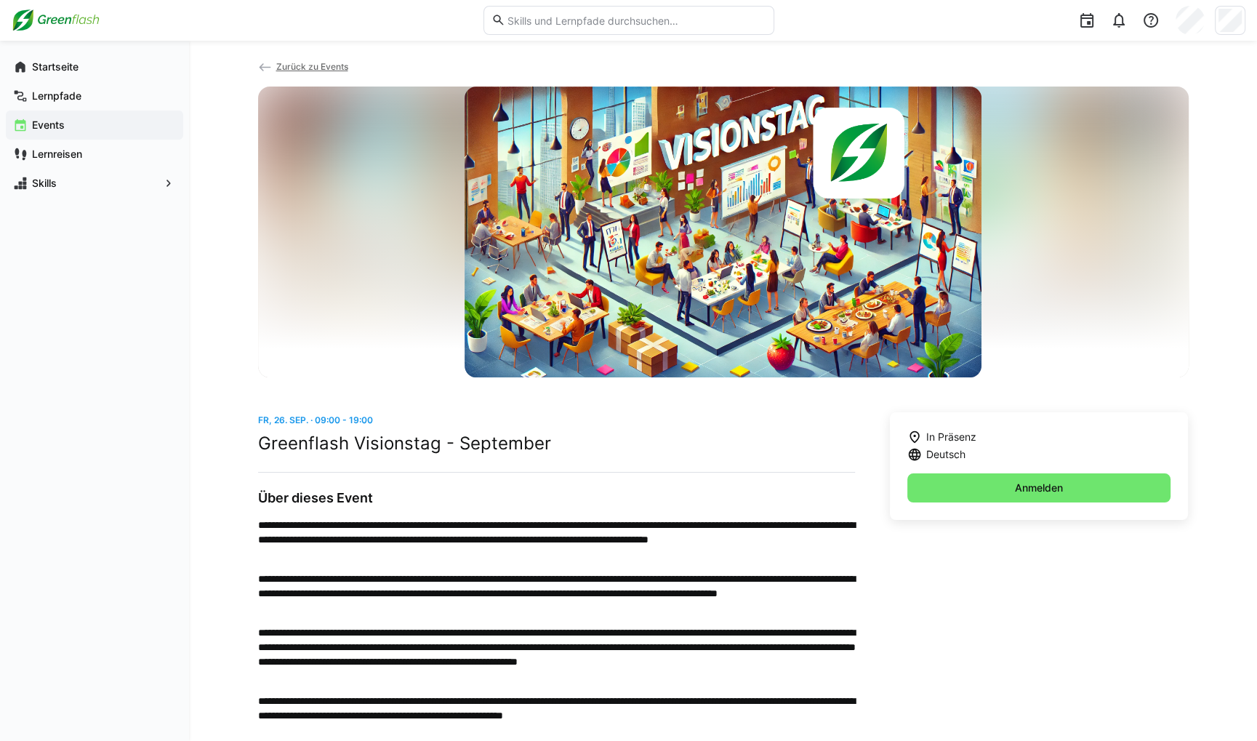
scroll to position [33, 0]
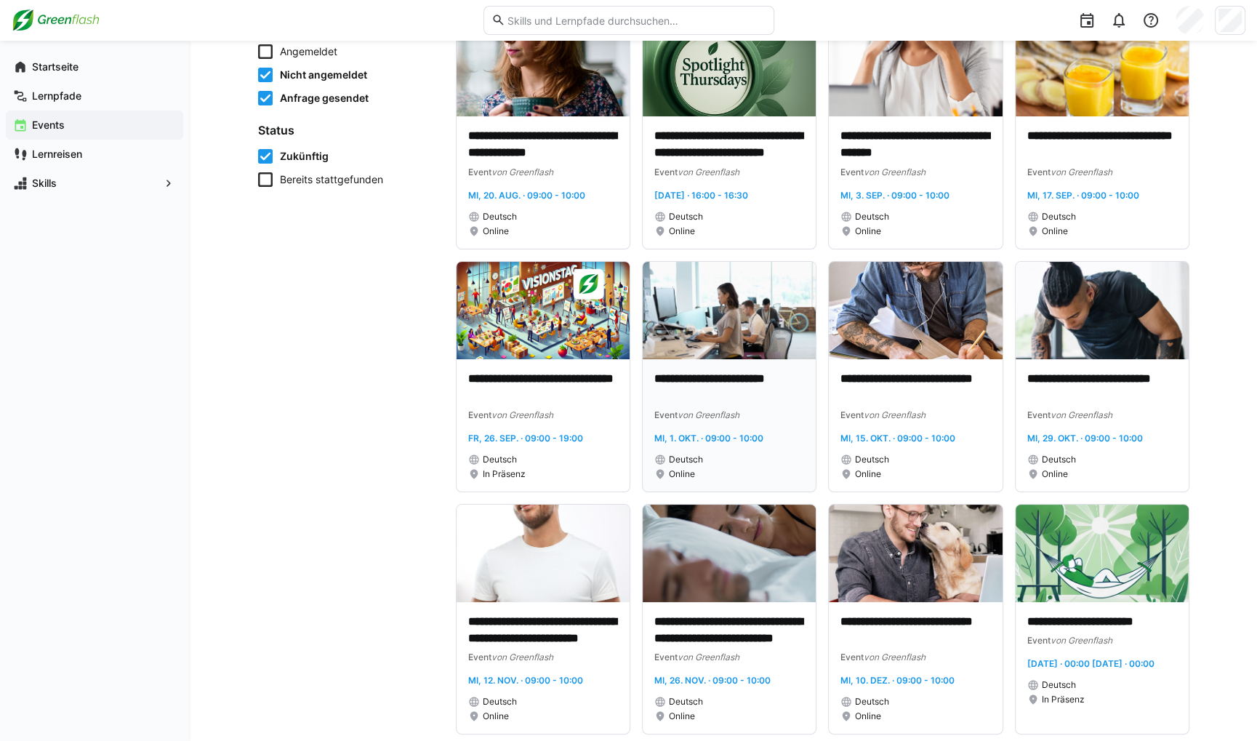
scroll to position [209, 0]
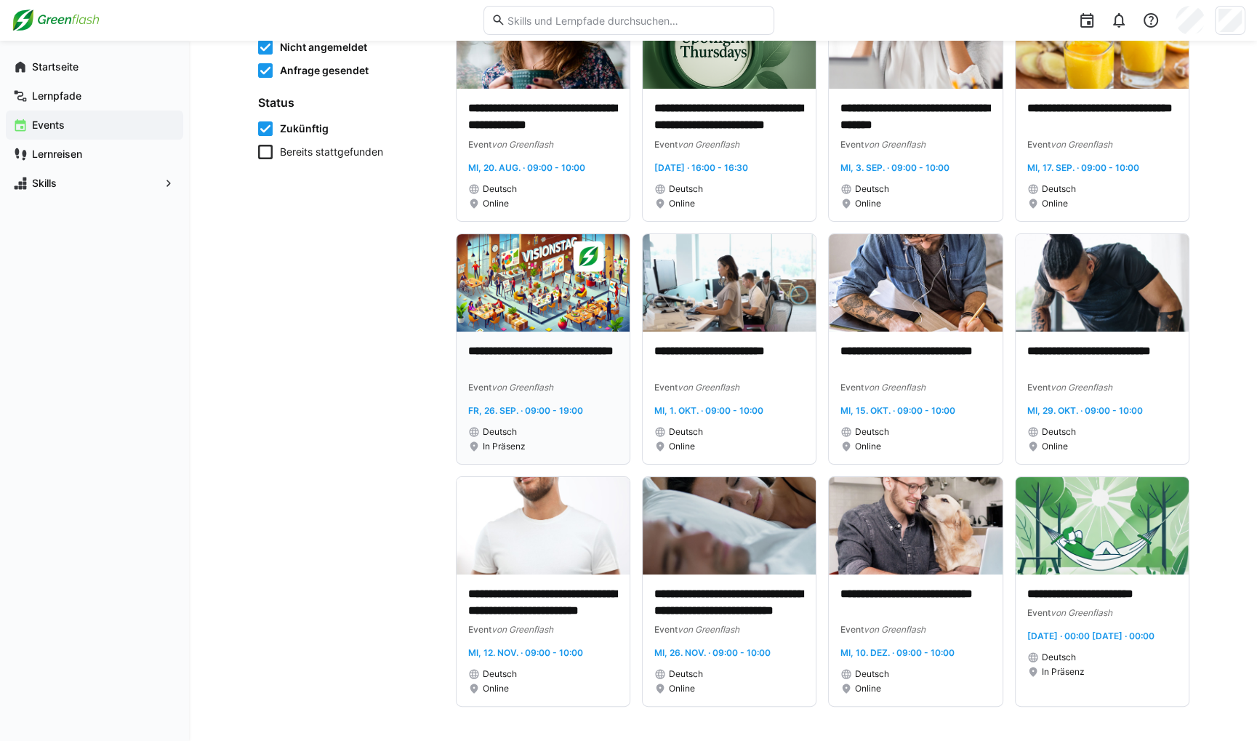
click at [526, 330] on img at bounding box center [543, 282] width 173 height 97
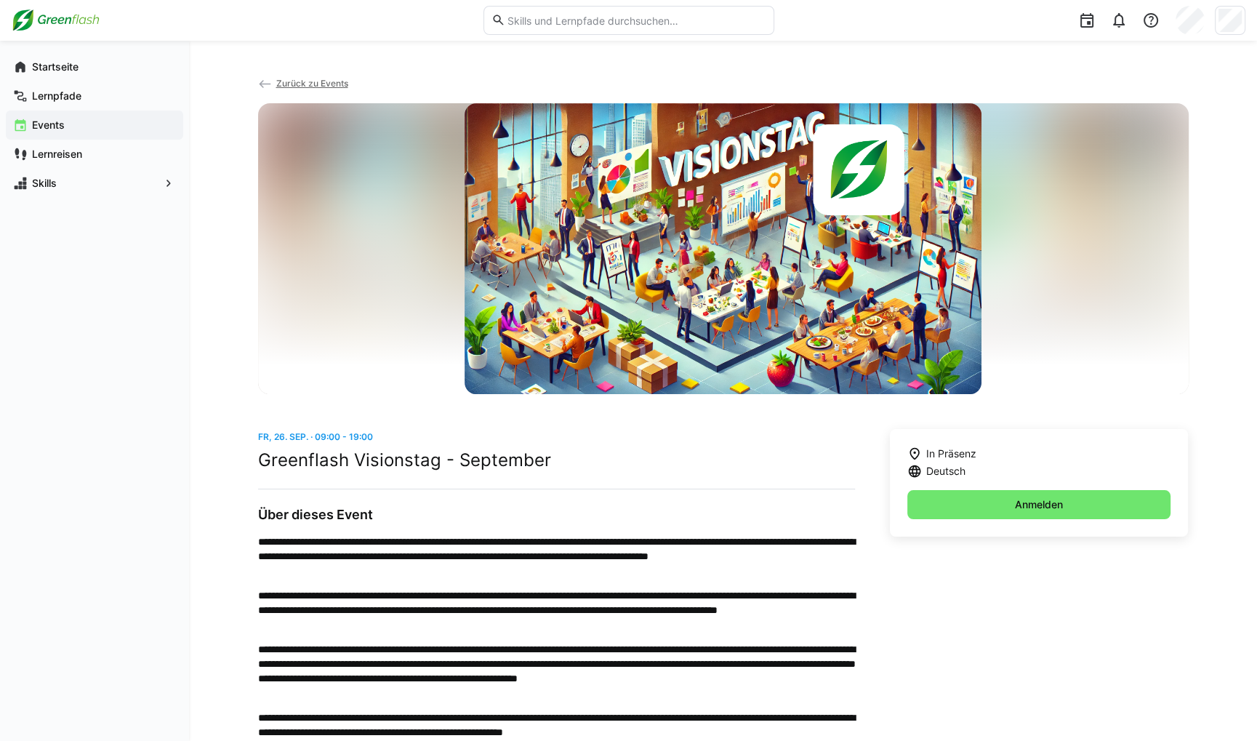
scroll to position [33, 0]
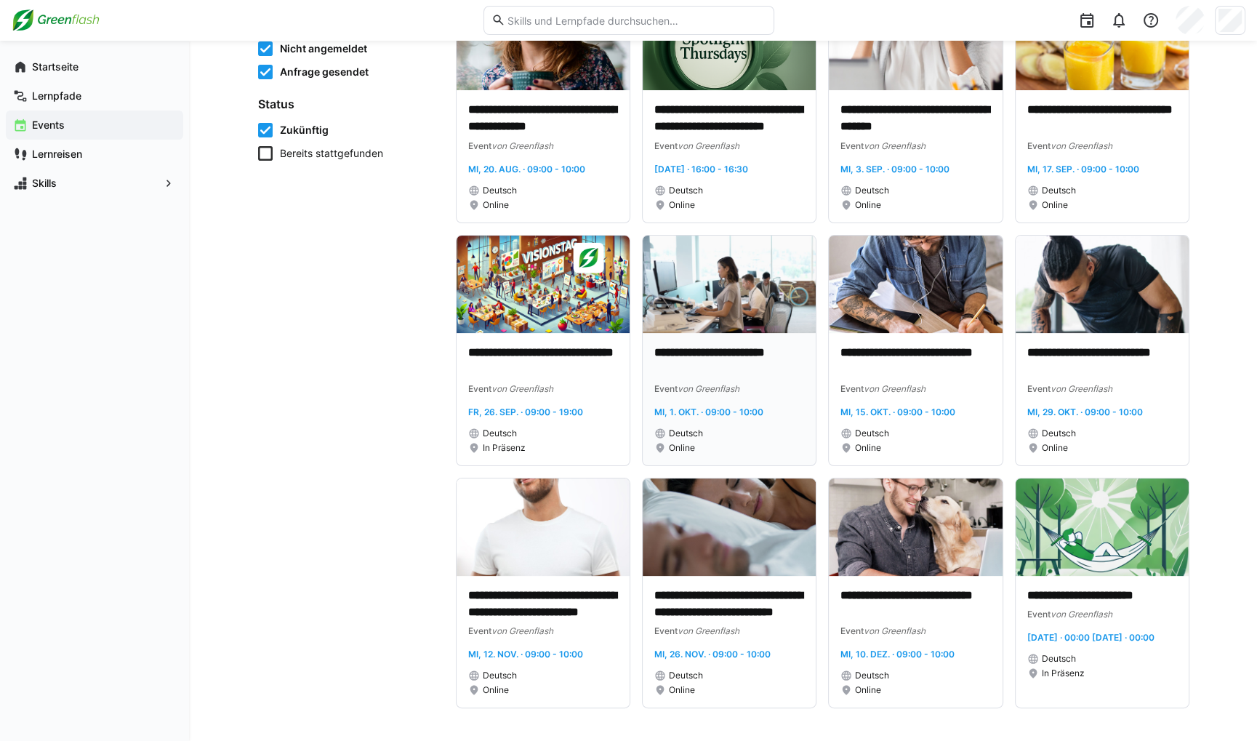
scroll to position [209, 0]
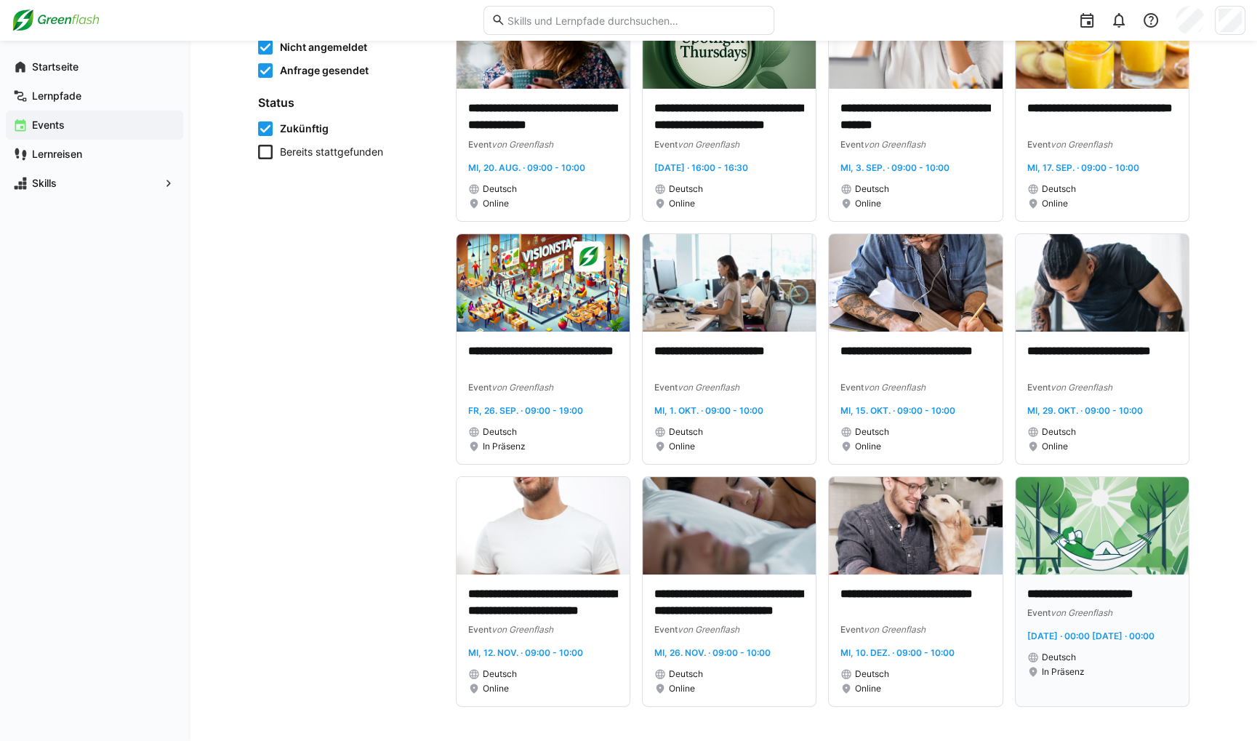
click at [1091, 550] on img at bounding box center [1102, 525] width 173 height 97
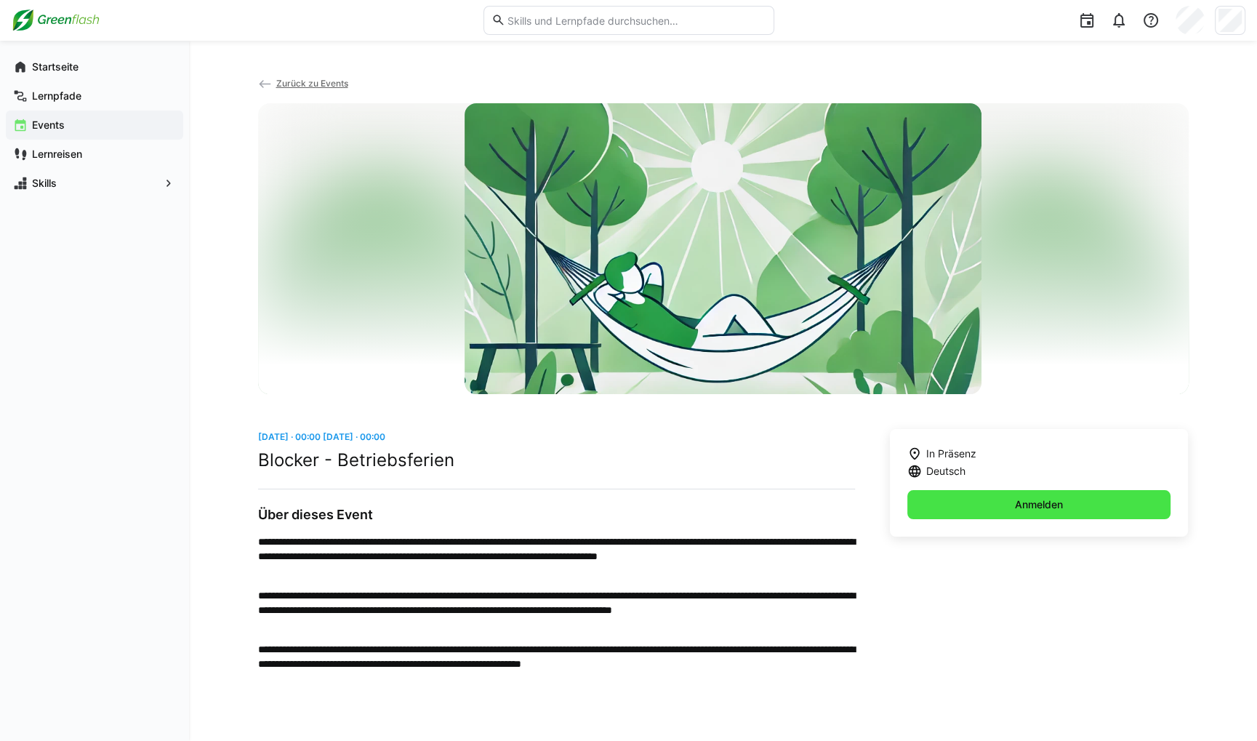
click at [963, 504] on span "Anmelden" at bounding box center [1039, 504] width 264 height 29
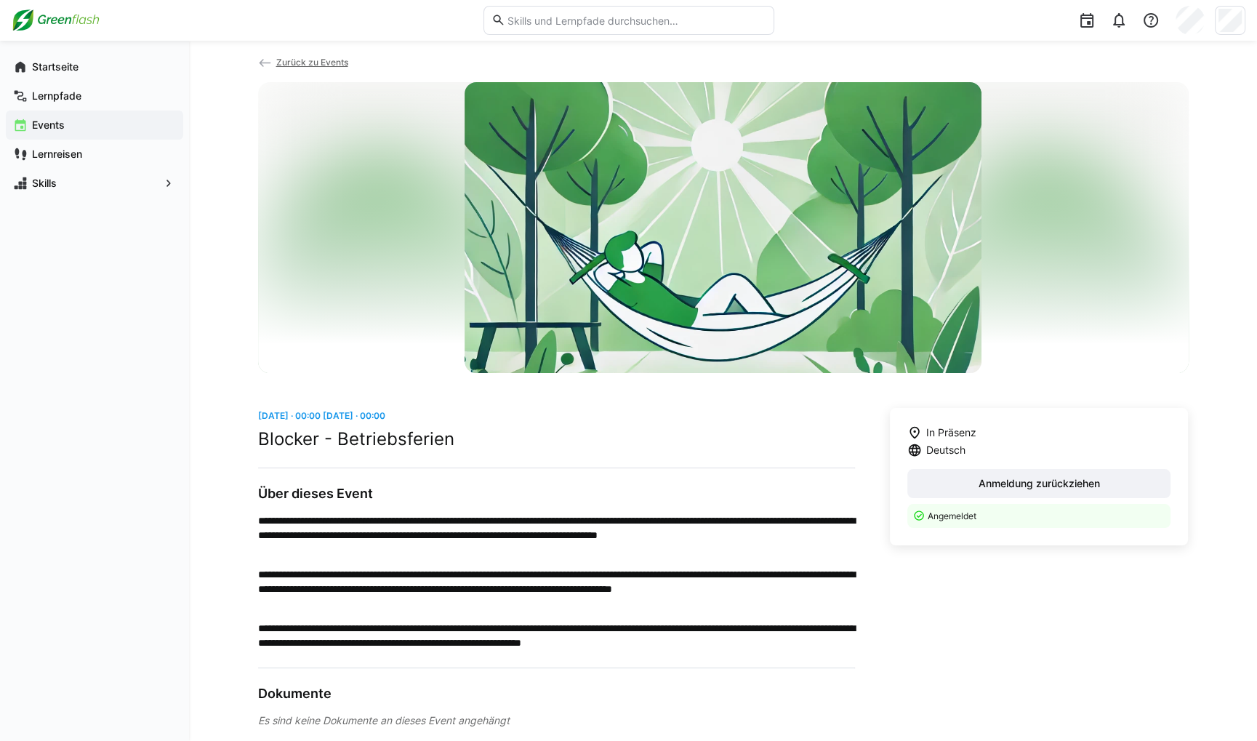
scroll to position [42, 0]
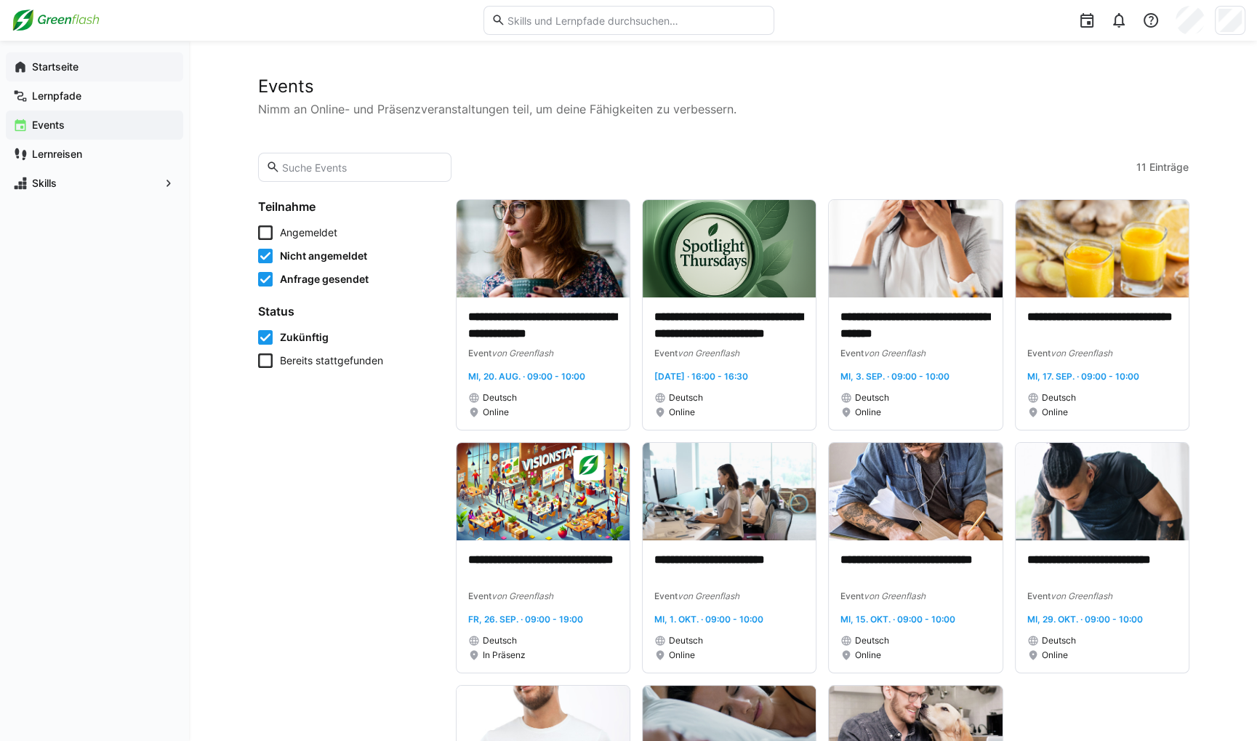
click at [90, 73] on span "Startseite" at bounding box center [103, 67] width 146 height 15
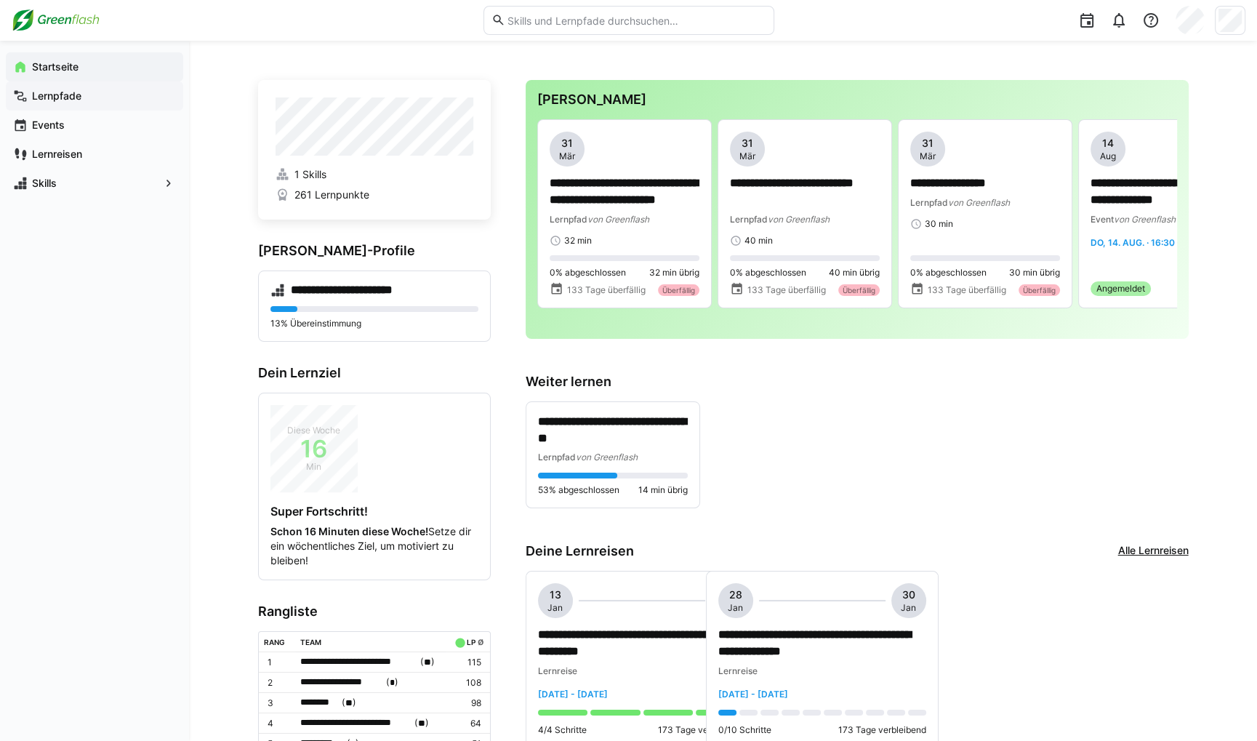
click at [91, 100] on span "Lernpfade" at bounding box center [103, 96] width 146 height 15
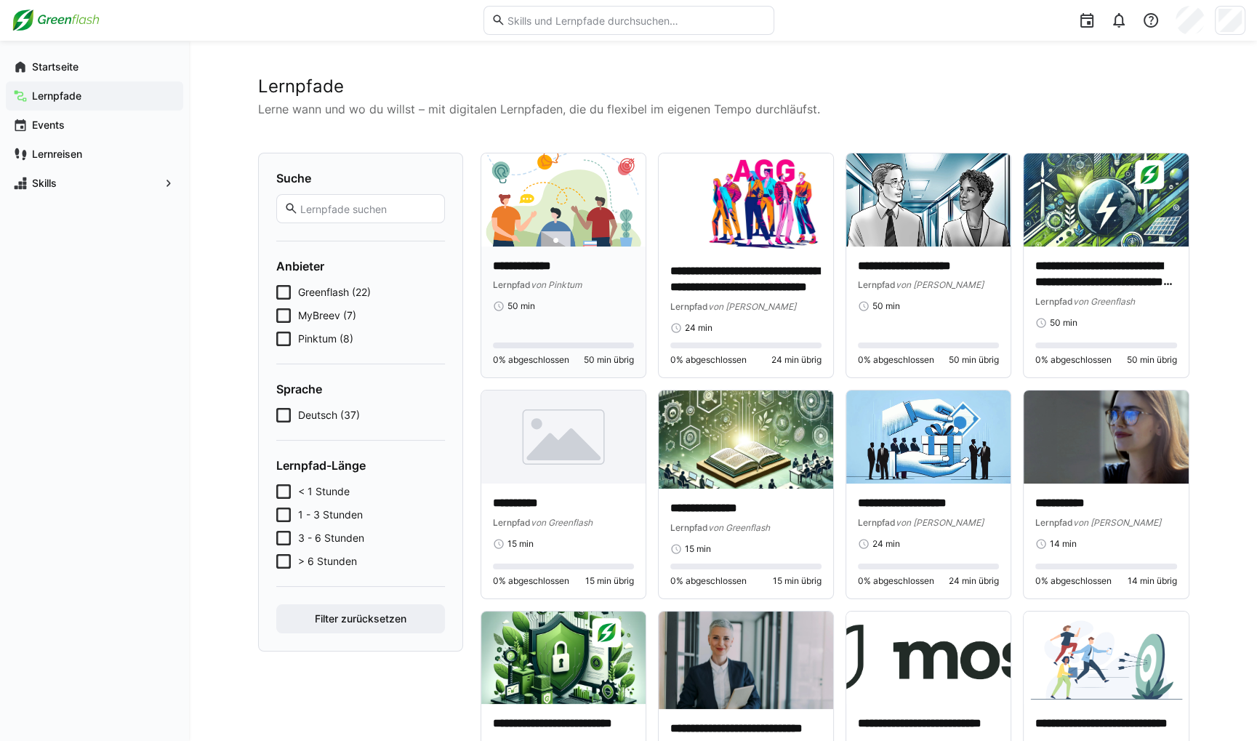
click at [614, 373] on div "**********" at bounding box center [563, 312] width 165 height 132
click at [97, 184] on span "Skills" at bounding box center [94, 183] width 129 height 15
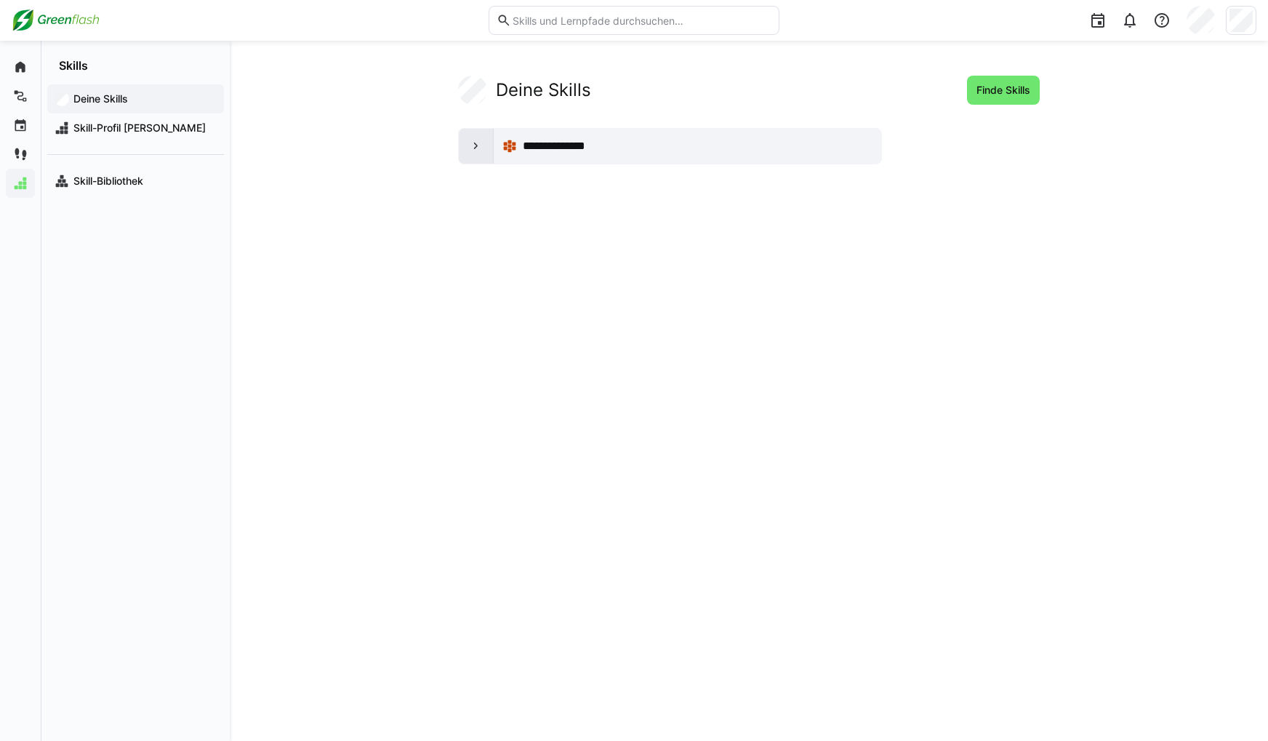
click at [470, 151] on eds-icon at bounding box center [476, 146] width 15 height 15
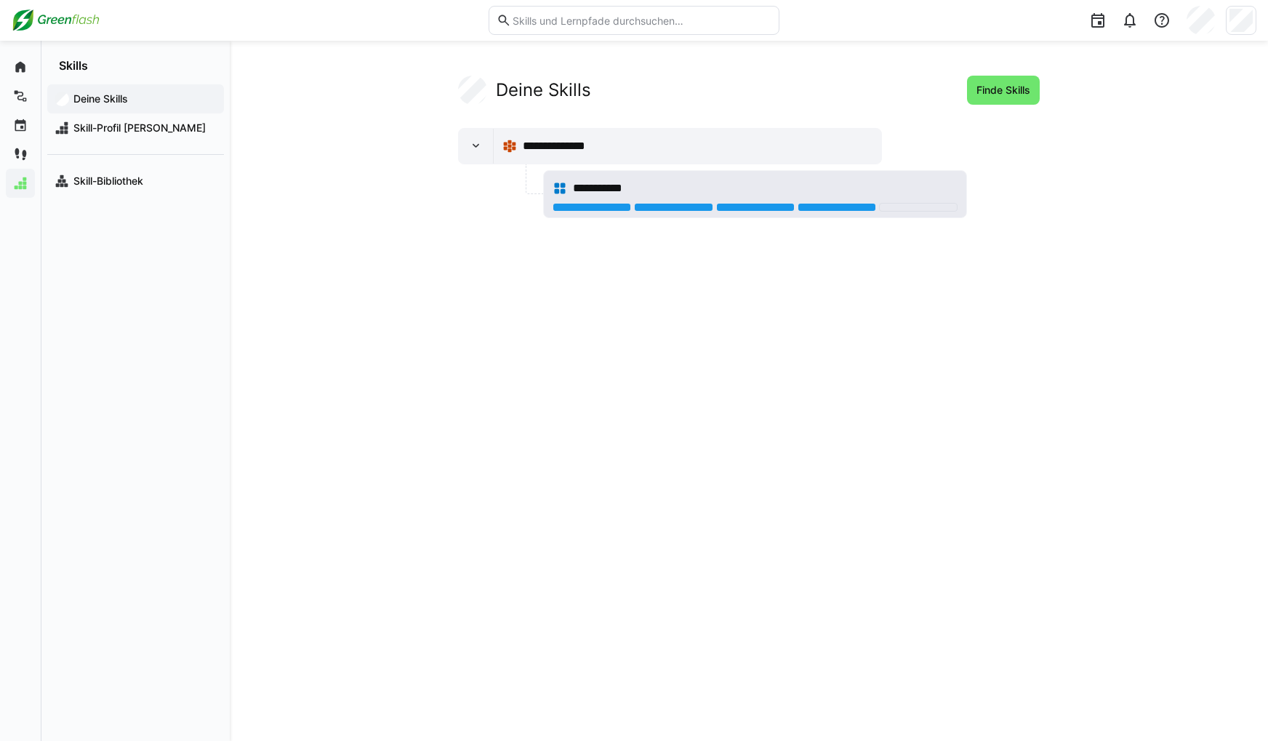
click at [657, 188] on div "**********" at bounding box center [765, 188] width 385 height 17
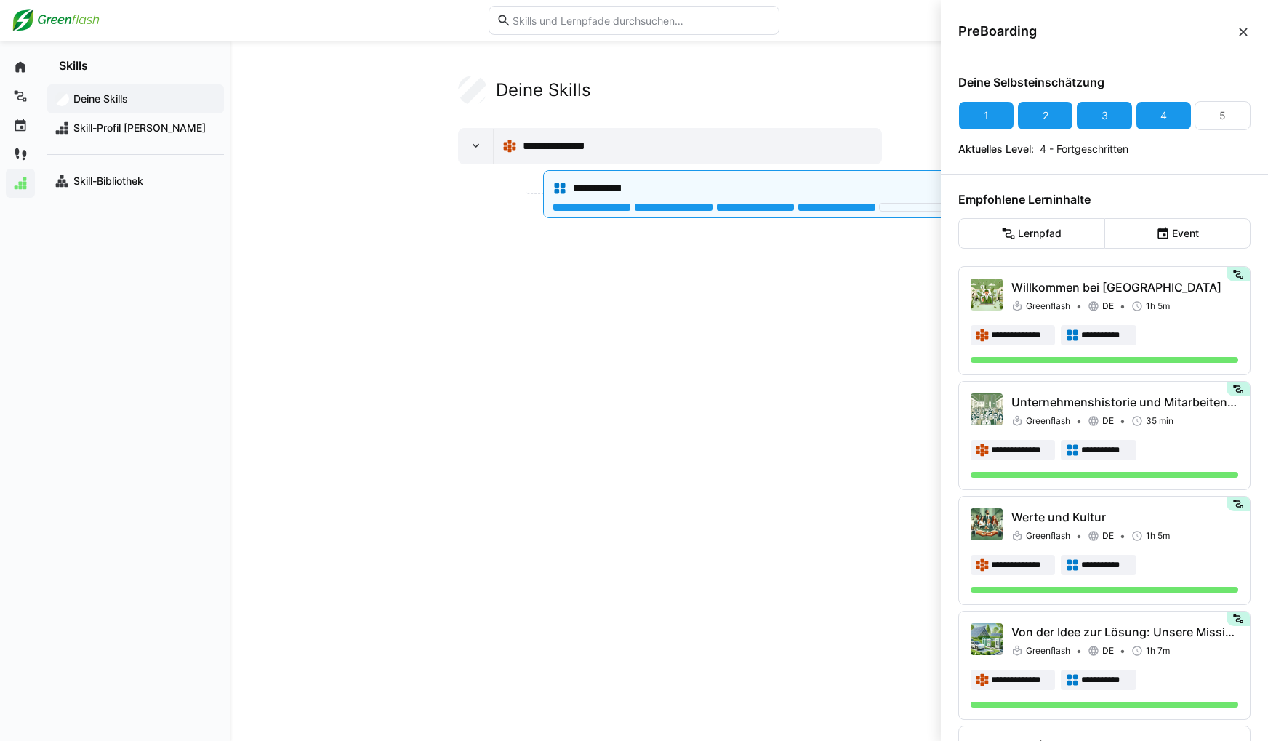
click at [1219, 115] on div "5" at bounding box center [1222, 115] width 7 height 15
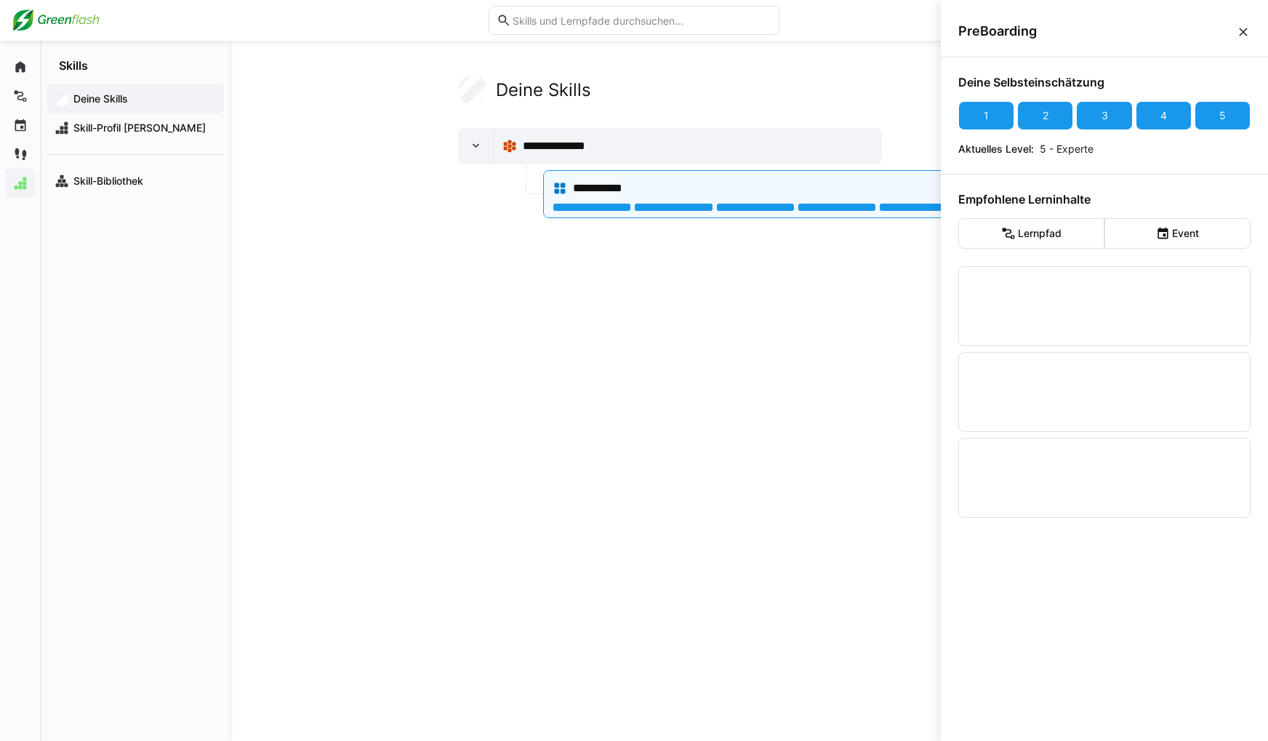
click at [712, 376] on div "**********" at bounding box center [749, 391] width 931 height 630
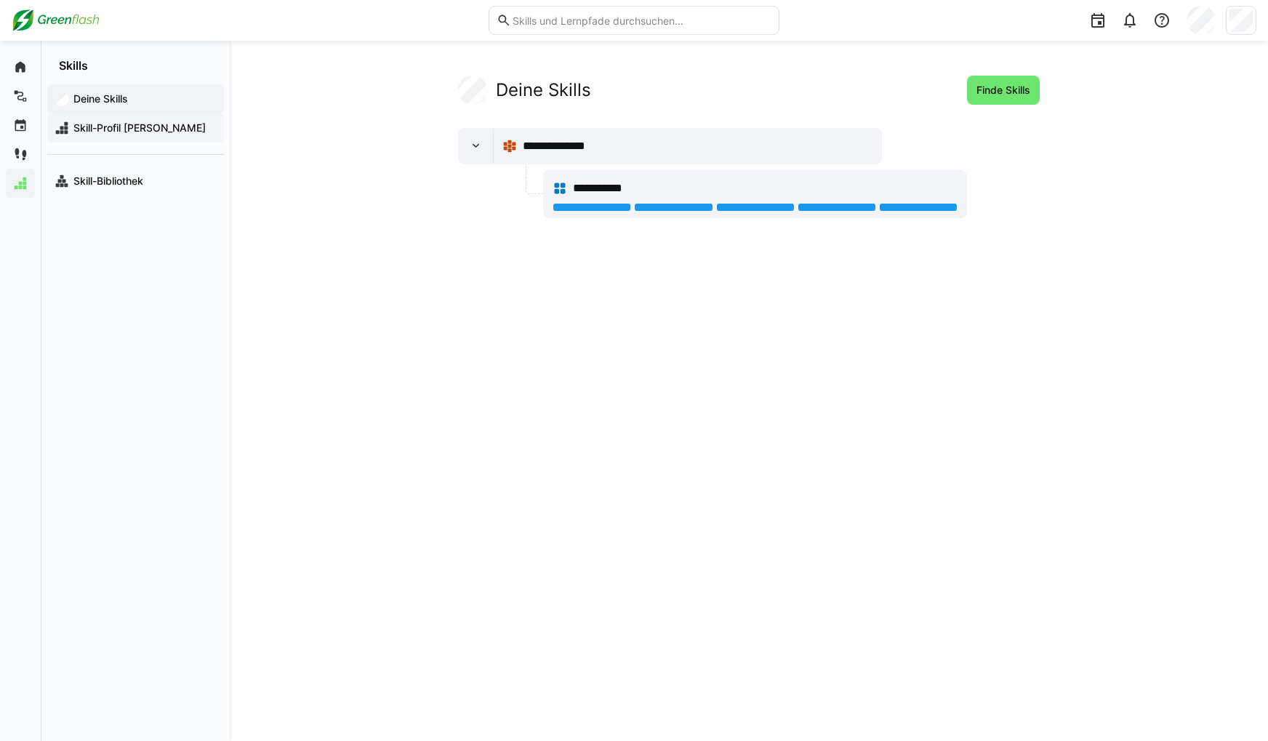
click at [129, 130] on span "Skill-Profil [PERSON_NAME]" at bounding box center [143, 128] width 145 height 15
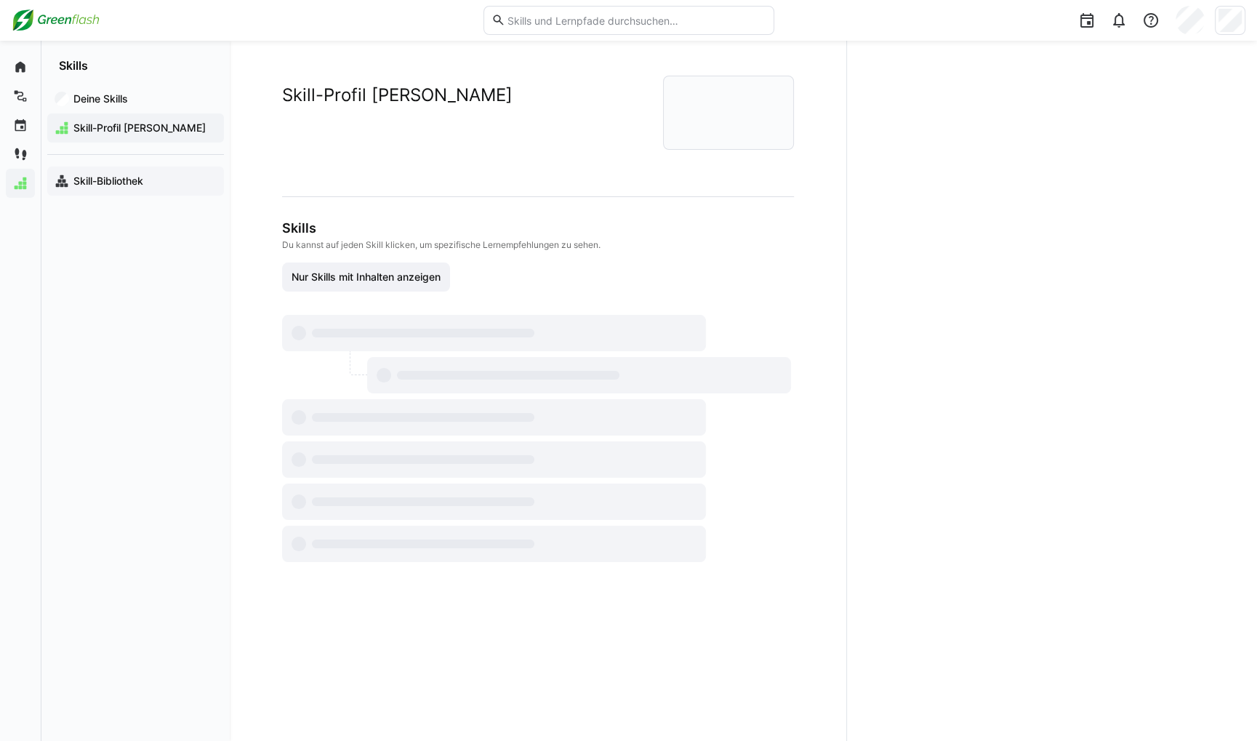
click at [141, 194] on div "Skill-Bibliothek" at bounding box center [135, 180] width 177 height 29
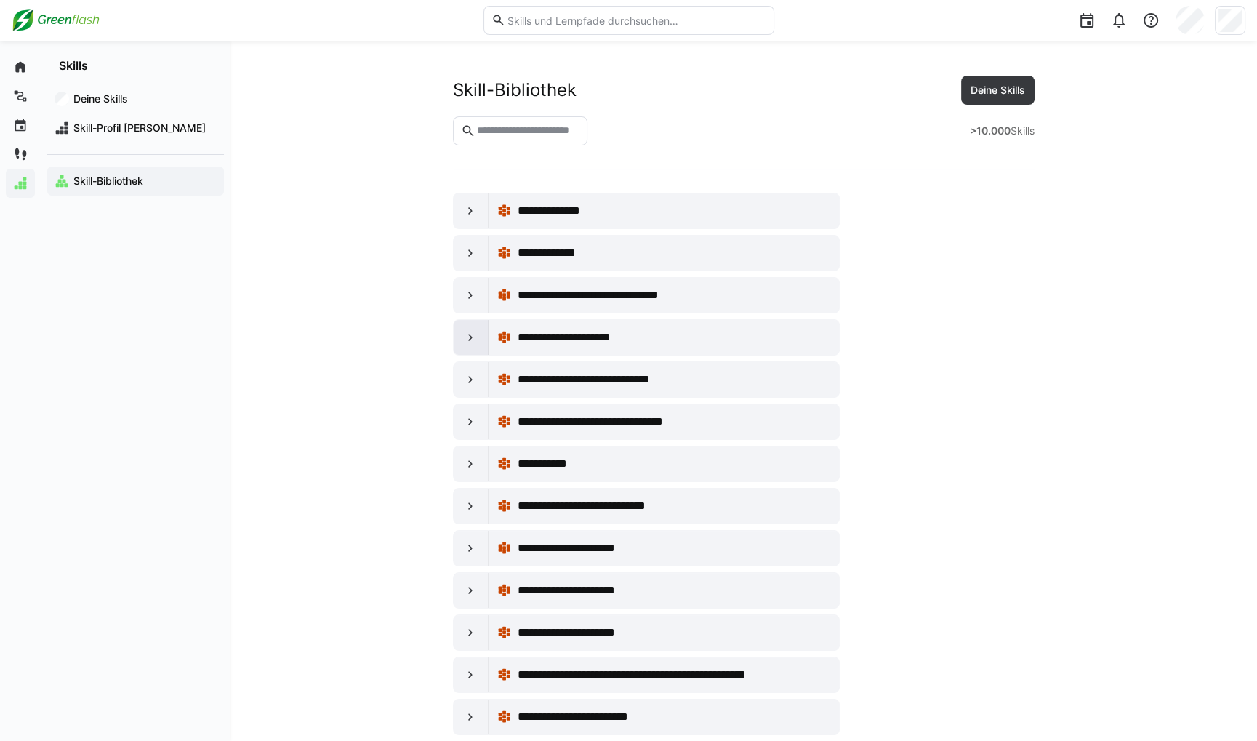
click at [480, 336] on div at bounding box center [471, 337] width 35 height 35
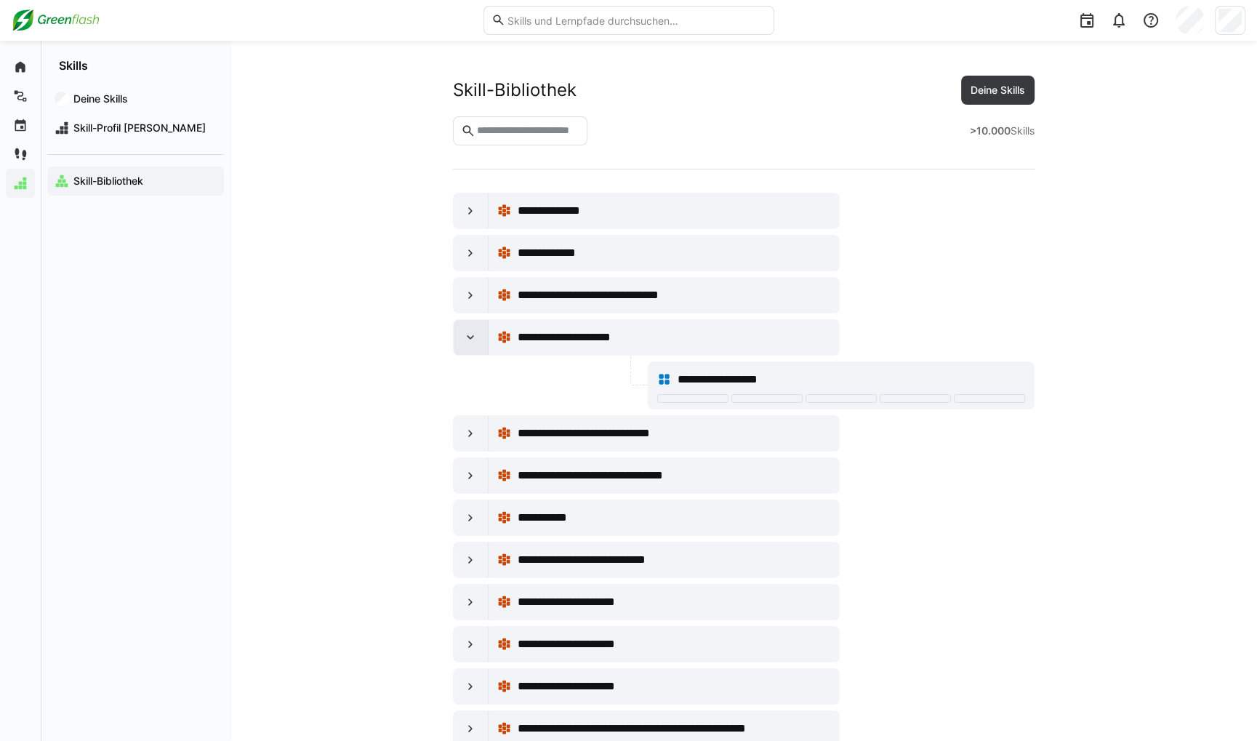
click at [480, 336] on div at bounding box center [471, 337] width 35 height 35
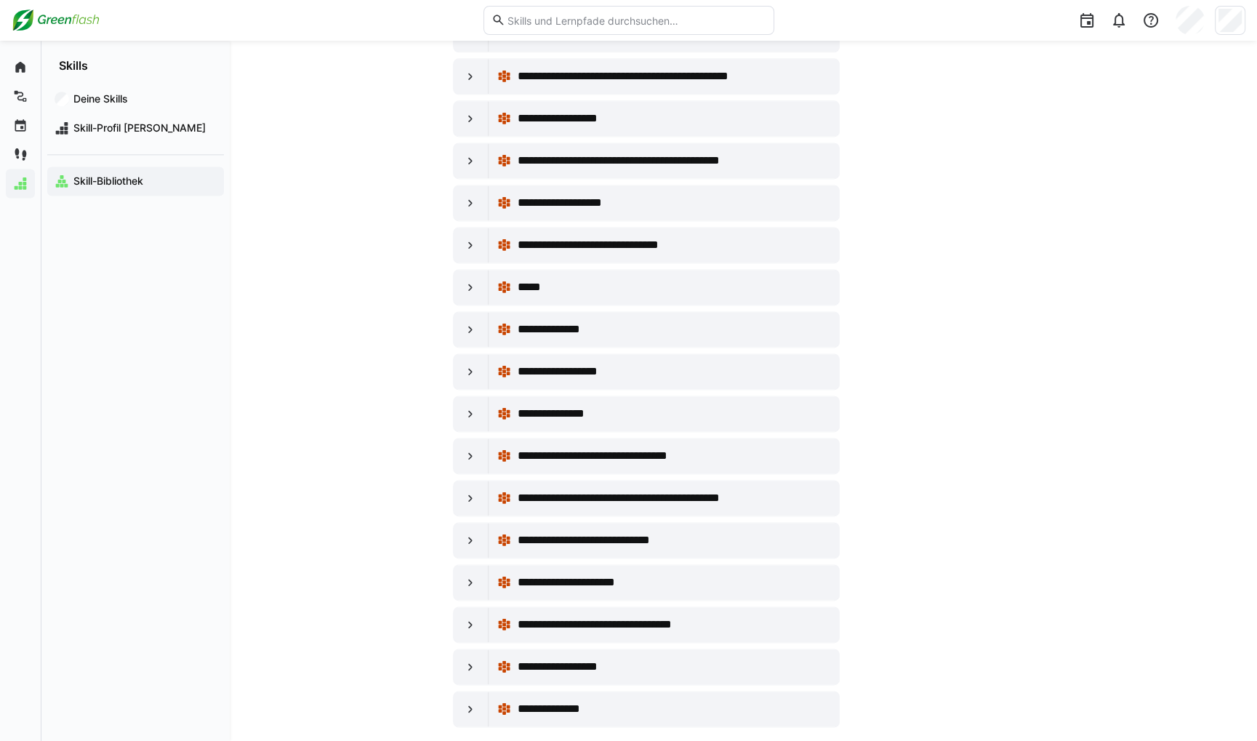
scroll to position [2244, 0]
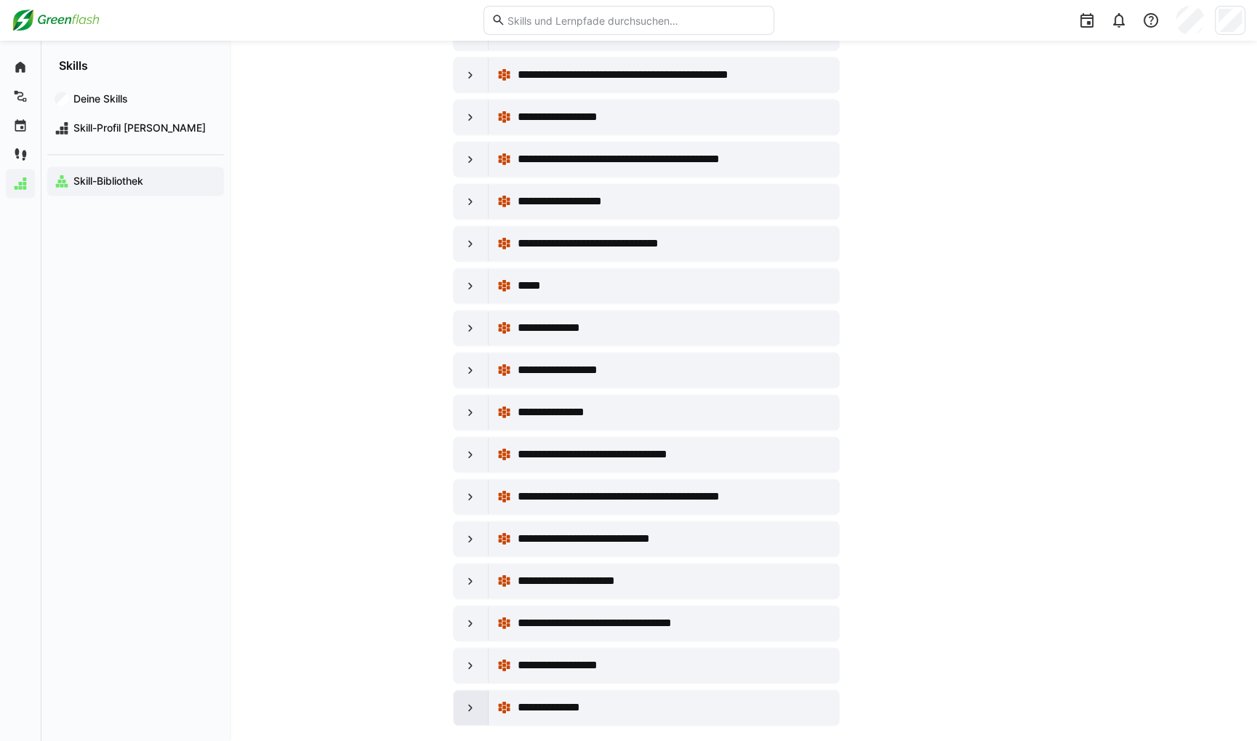
click at [470, 700] on eds-icon at bounding box center [470, 707] width 15 height 15
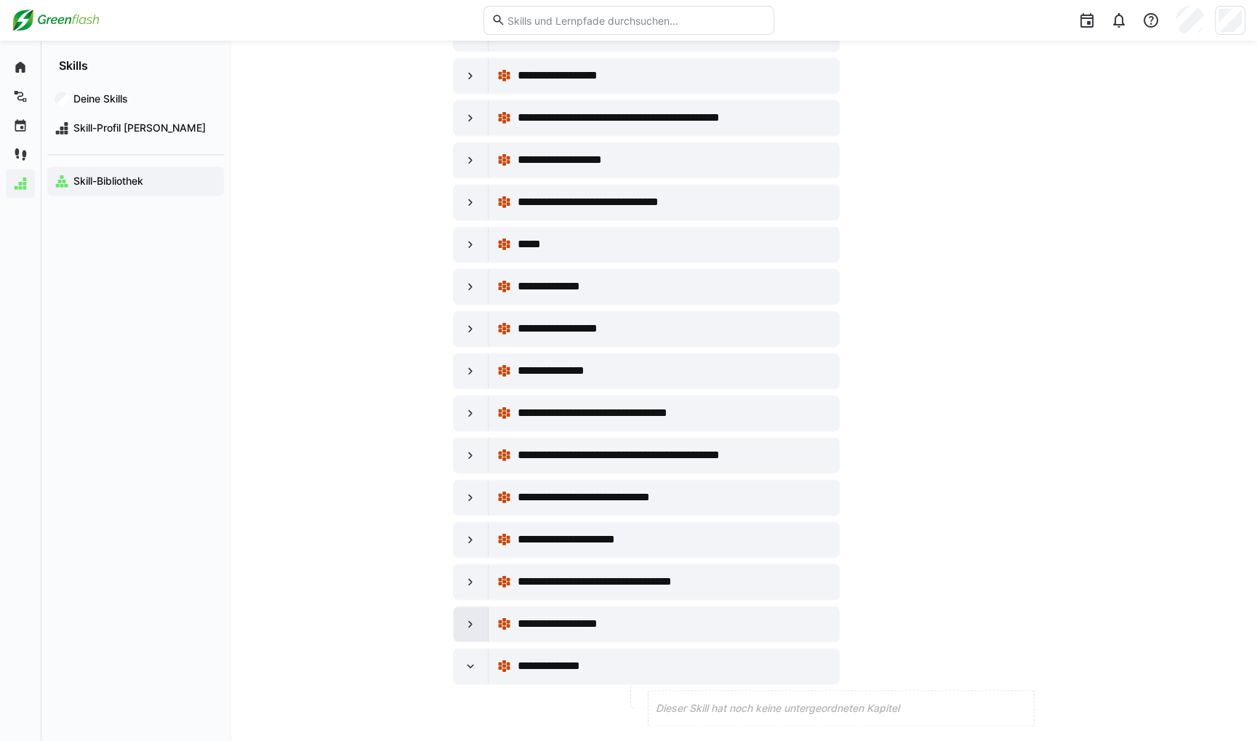
click at [470, 614] on div at bounding box center [471, 623] width 35 height 35
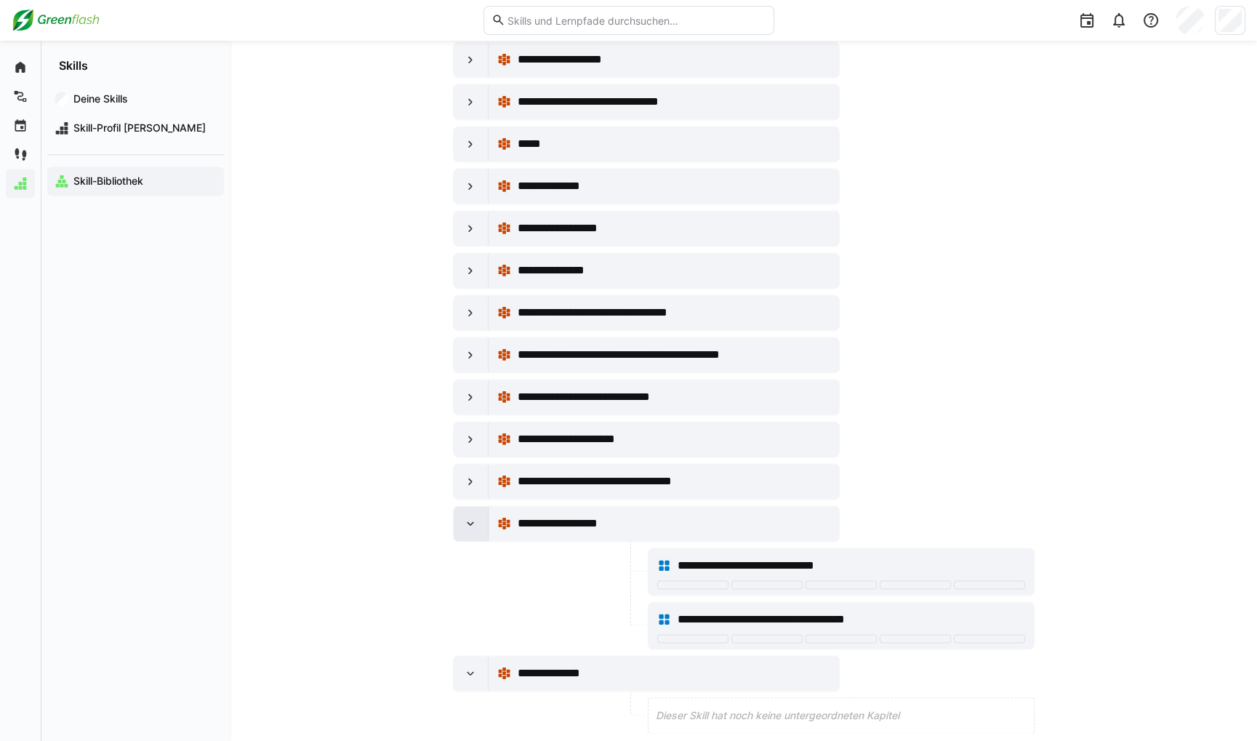
scroll to position [2394, 0]
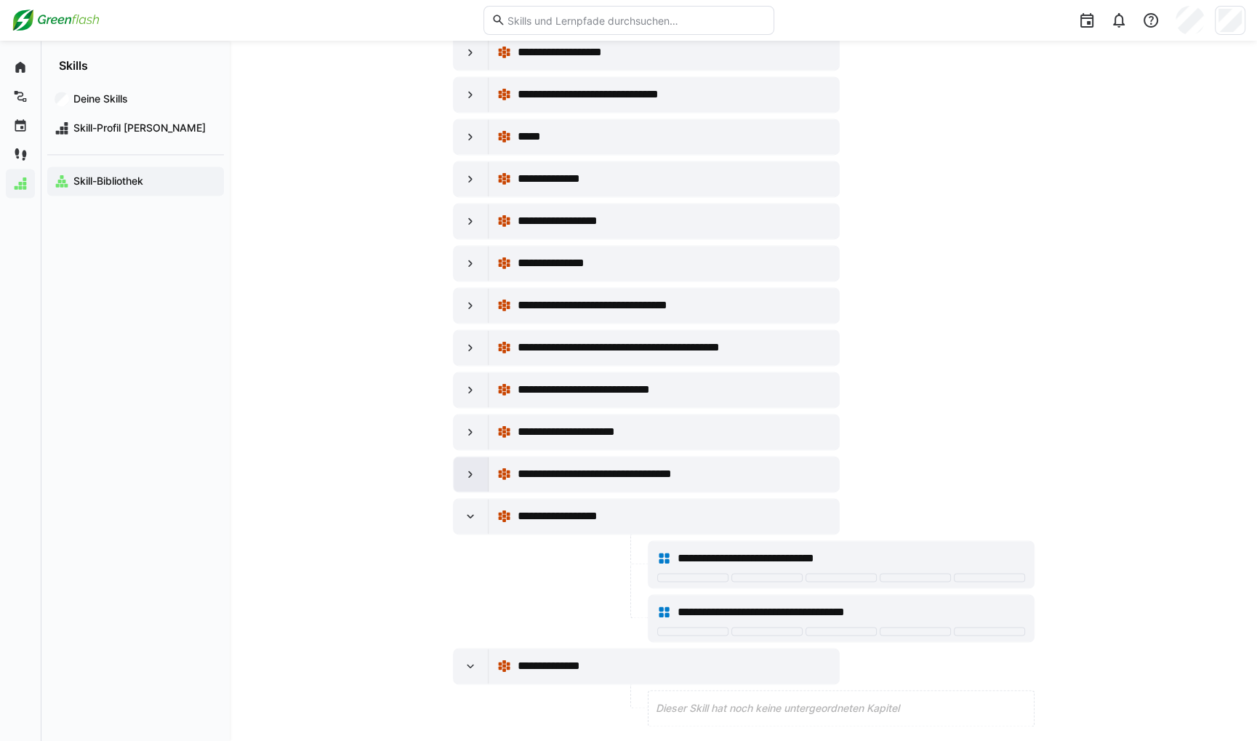
click at [486, 457] on div at bounding box center [471, 474] width 35 height 35
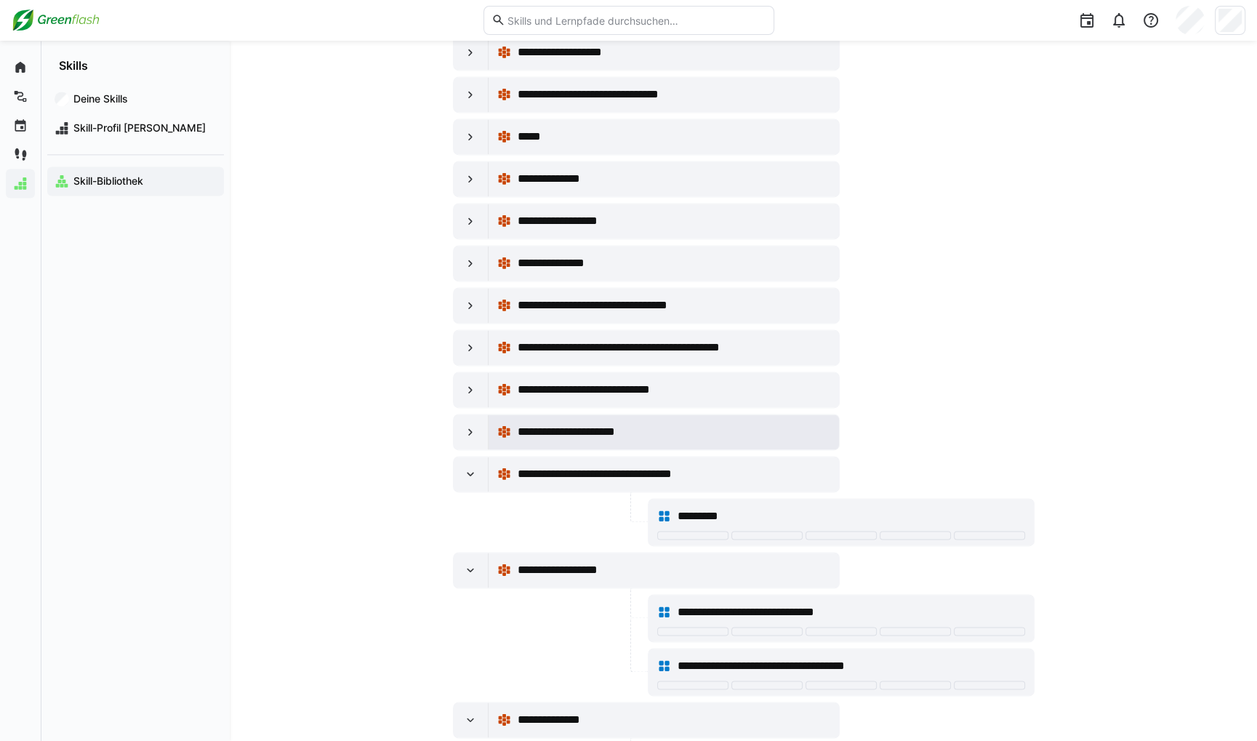
click at [489, 420] on div "**********" at bounding box center [664, 431] width 350 height 35
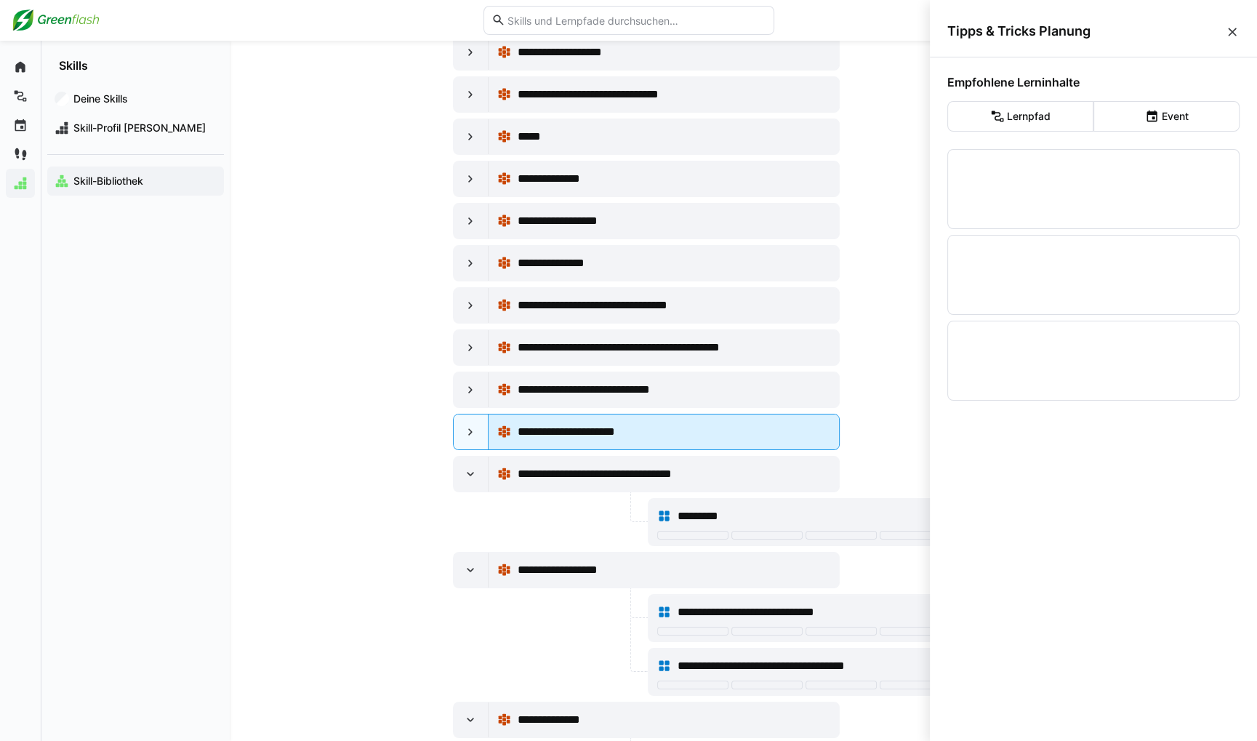
scroll to position [0, 0]
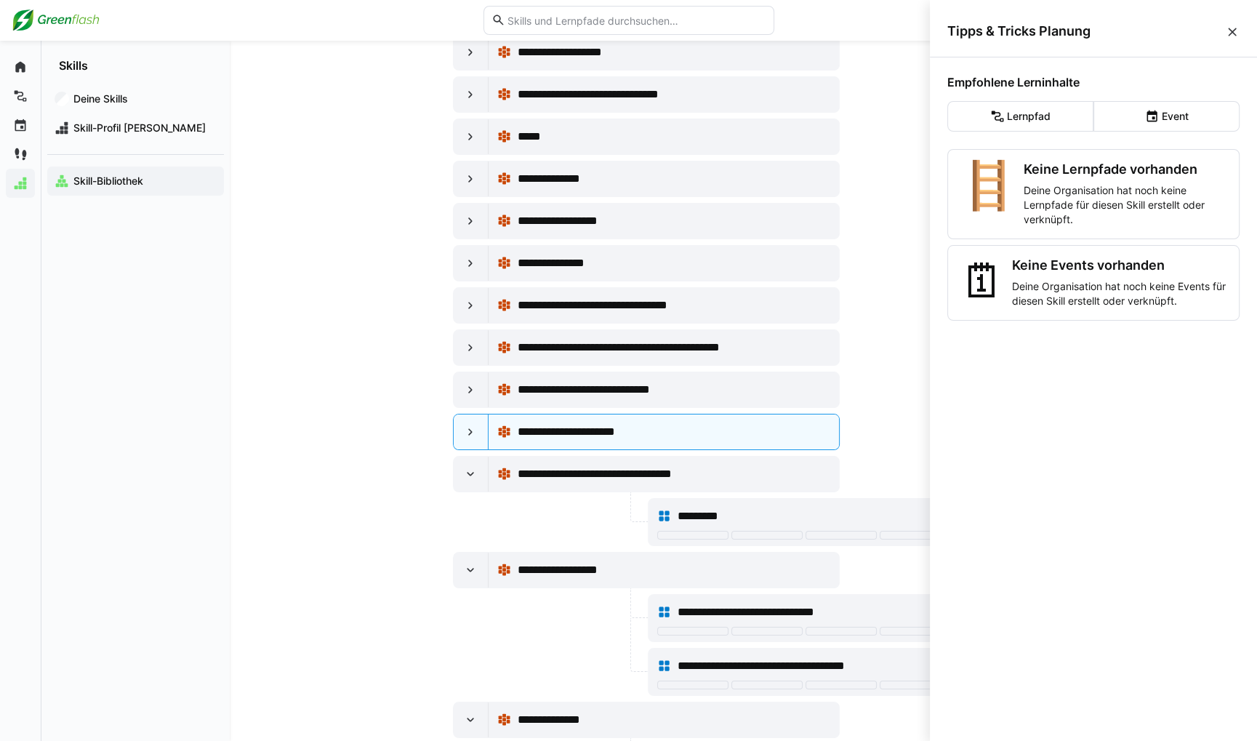
click at [1236, 35] on eds-icon at bounding box center [1232, 32] width 15 height 15
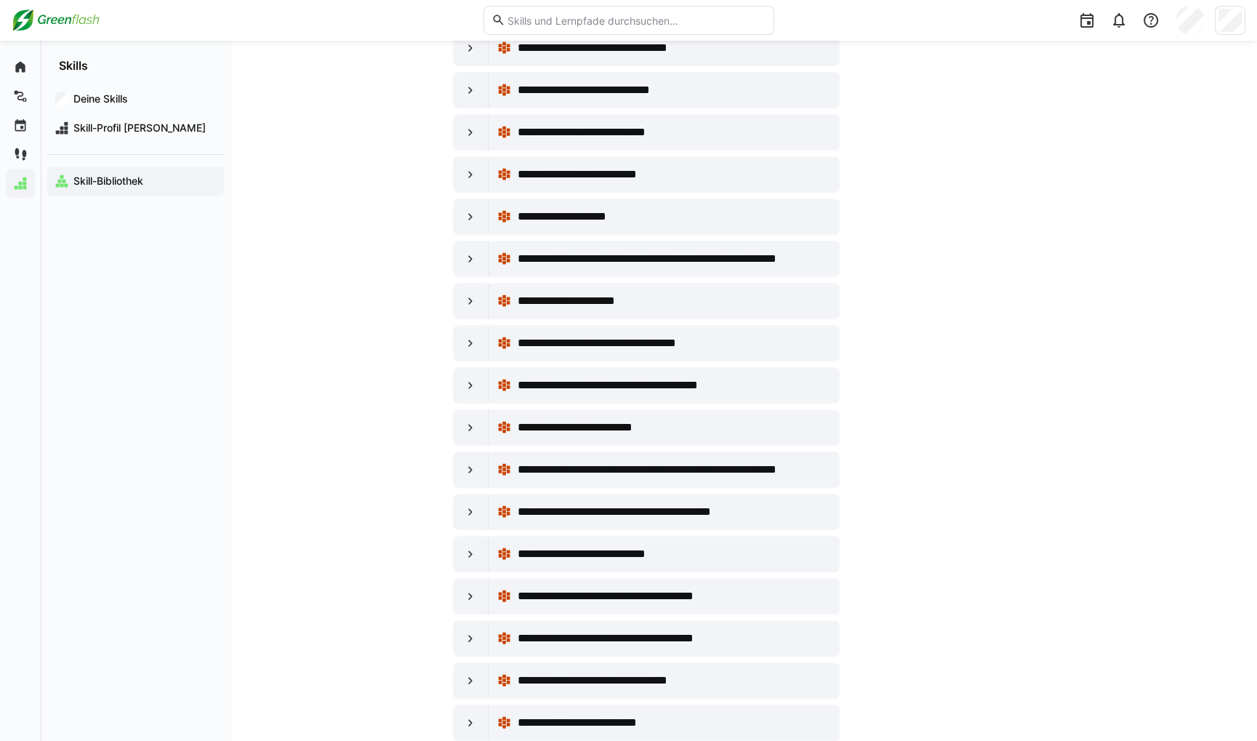
scroll to position [576, 0]
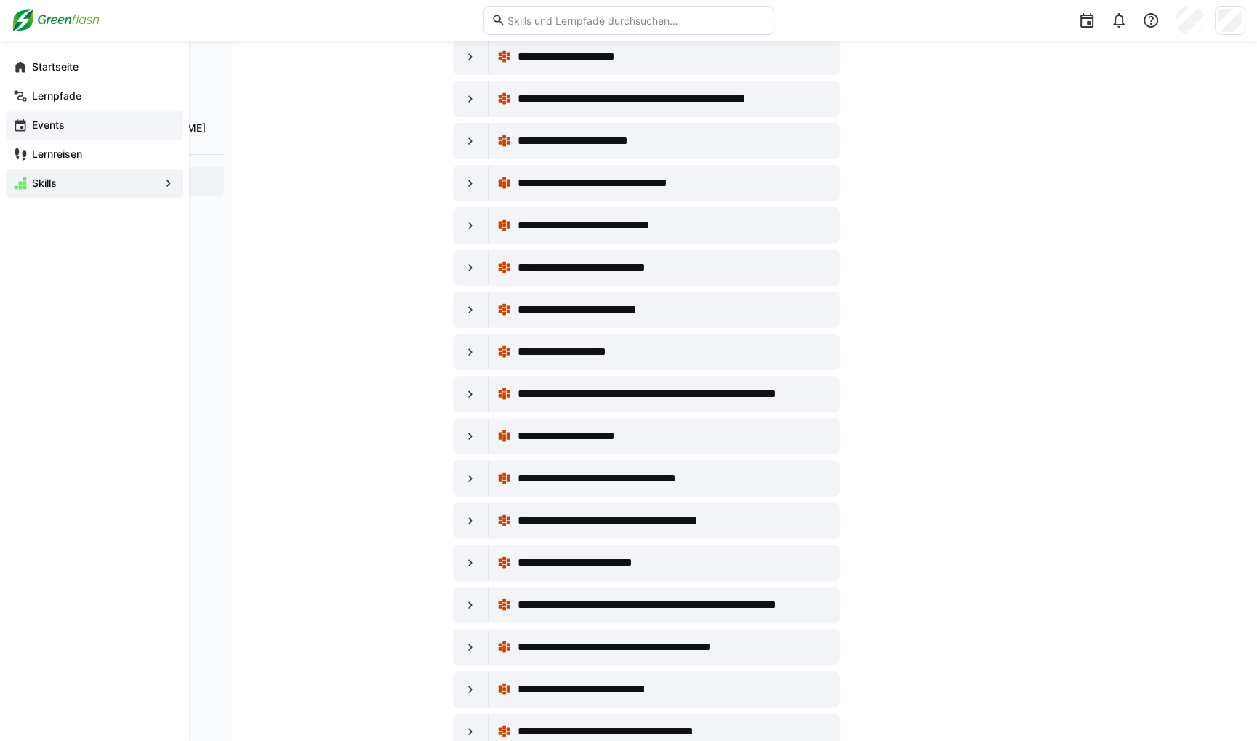
drag, startPoint x: 39, startPoint y: 126, endPoint x: 19, endPoint y: 127, distance: 19.7
click at [19, 127] on eds-icon at bounding box center [20, 125] width 15 height 15
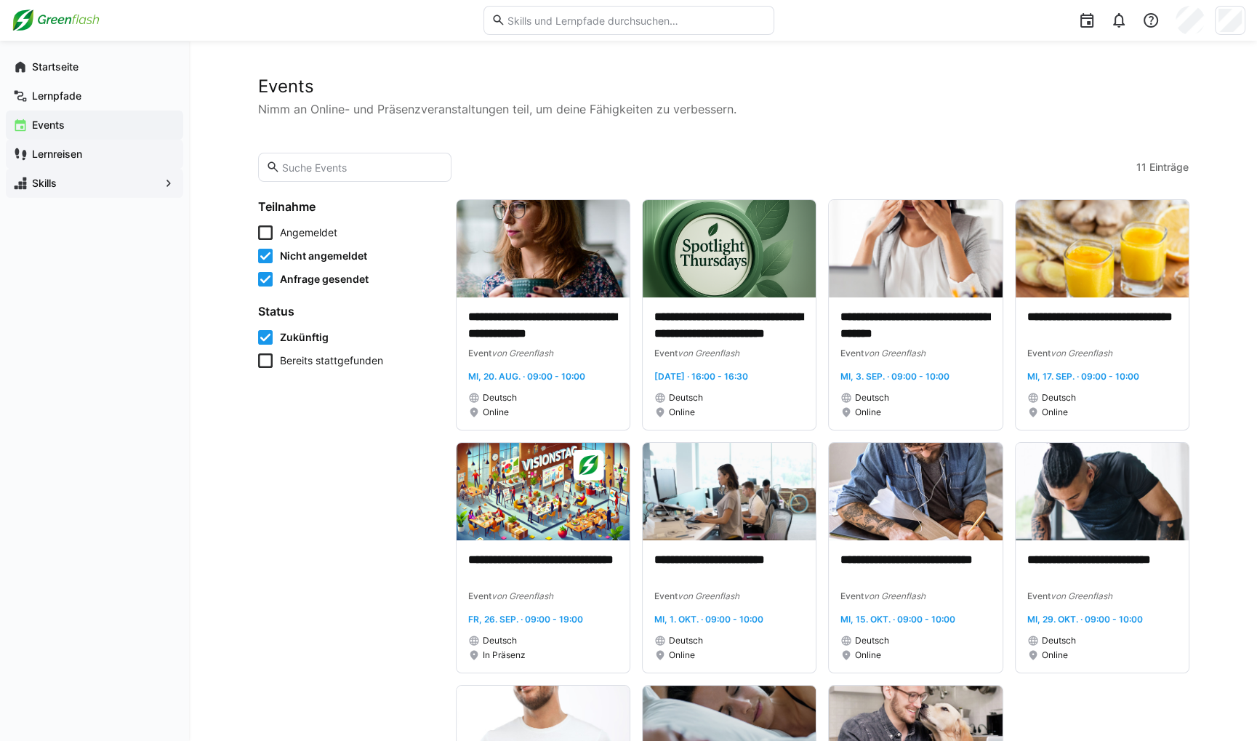
click at [33, 161] on span "Lernreisen" at bounding box center [103, 154] width 146 height 15
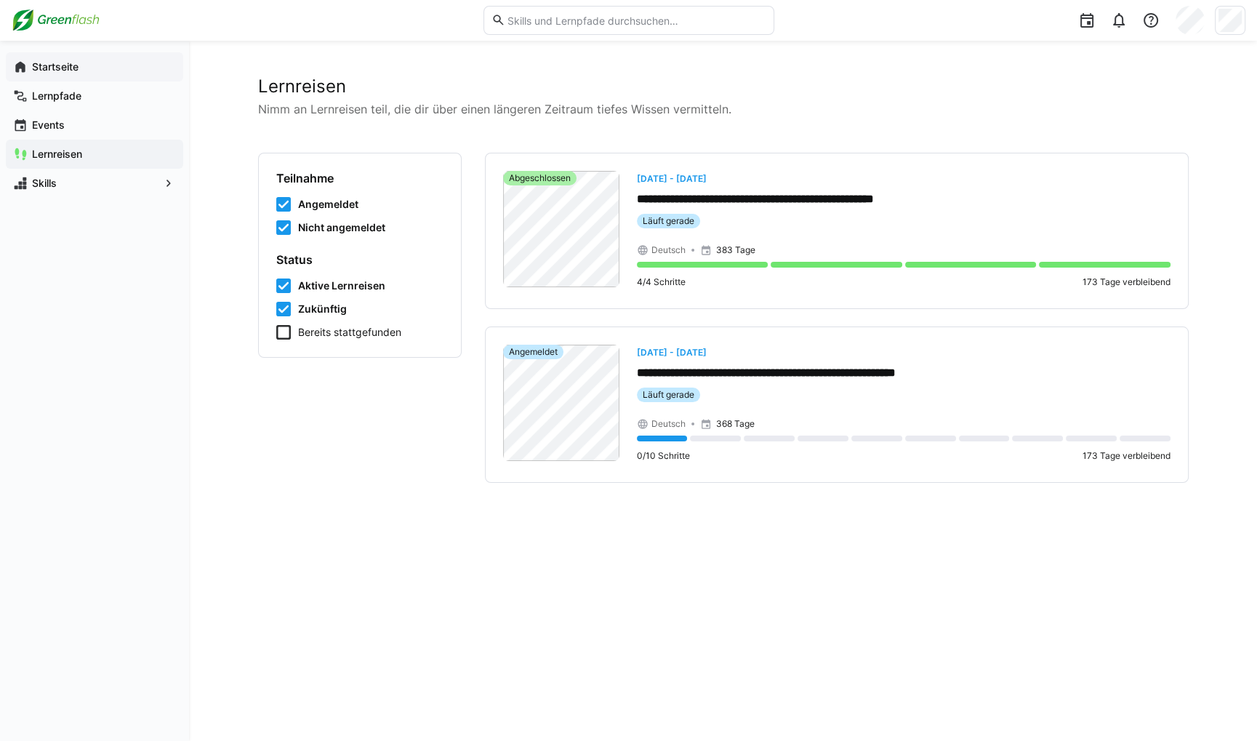
click at [124, 68] on span "Startseite" at bounding box center [103, 67] width 146 height 15
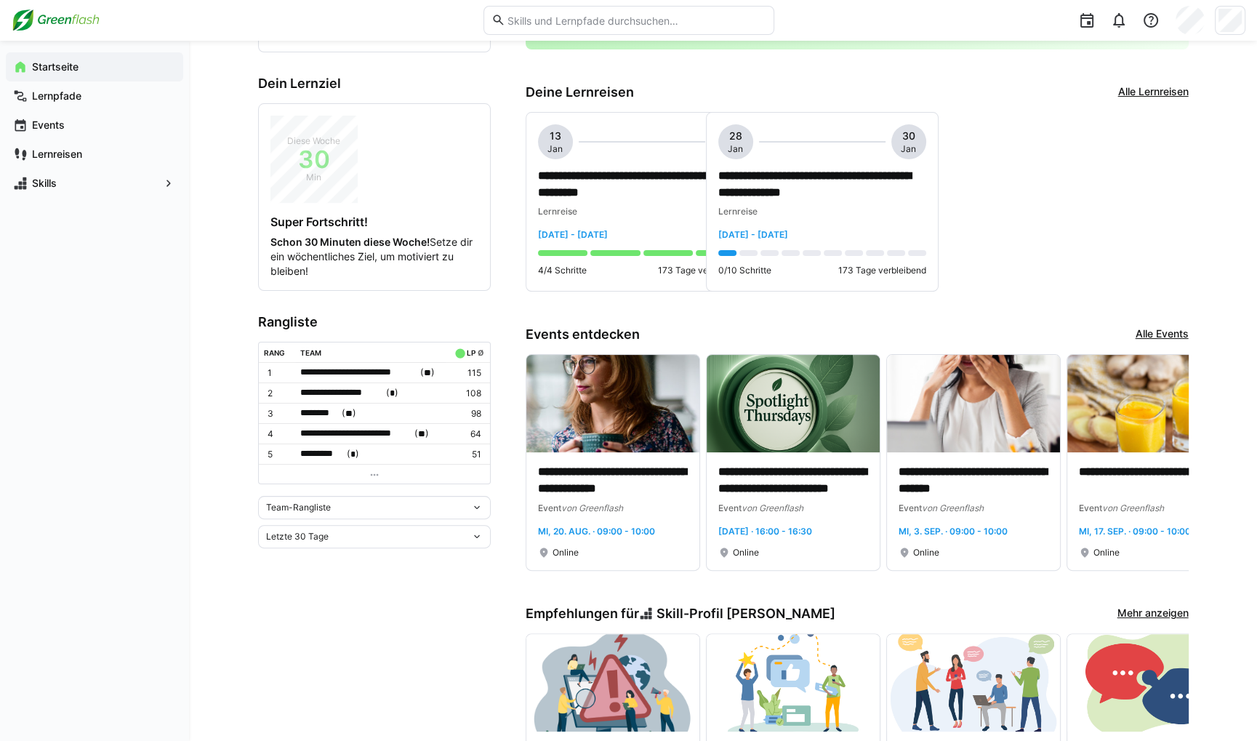
scroll to position [291, 0]
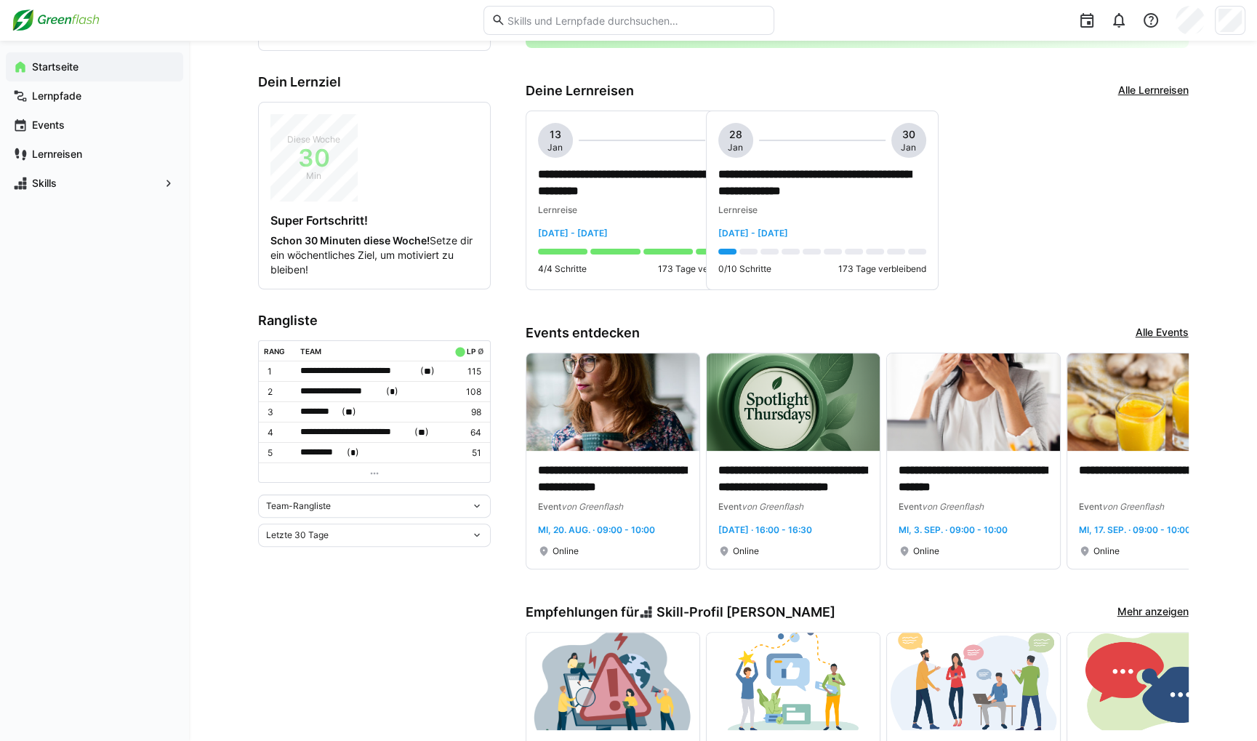
click at [321, 505] on span "Team-Rangliste" at bounding box center [298, 506] width 65 height 12
click at [332, 555] on div "Individuelle Rangliste" at bounding box center [373, 554] width 215 height 12
click at [351, 502] on span "Individuelle Rangliste" at bounding box center [309, 502] width 87 height 12
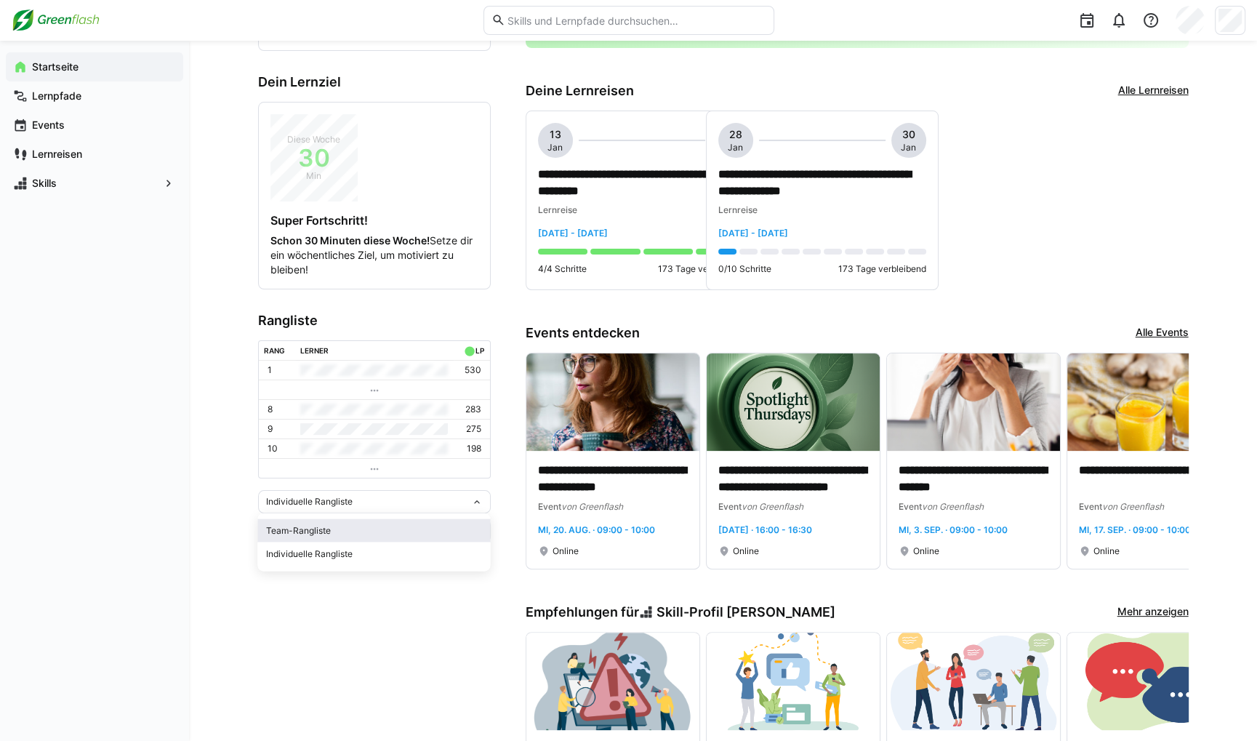
click at [346, 526] on div "Team-Rangliste" at bounding box center [373, 531] width 215 height 12
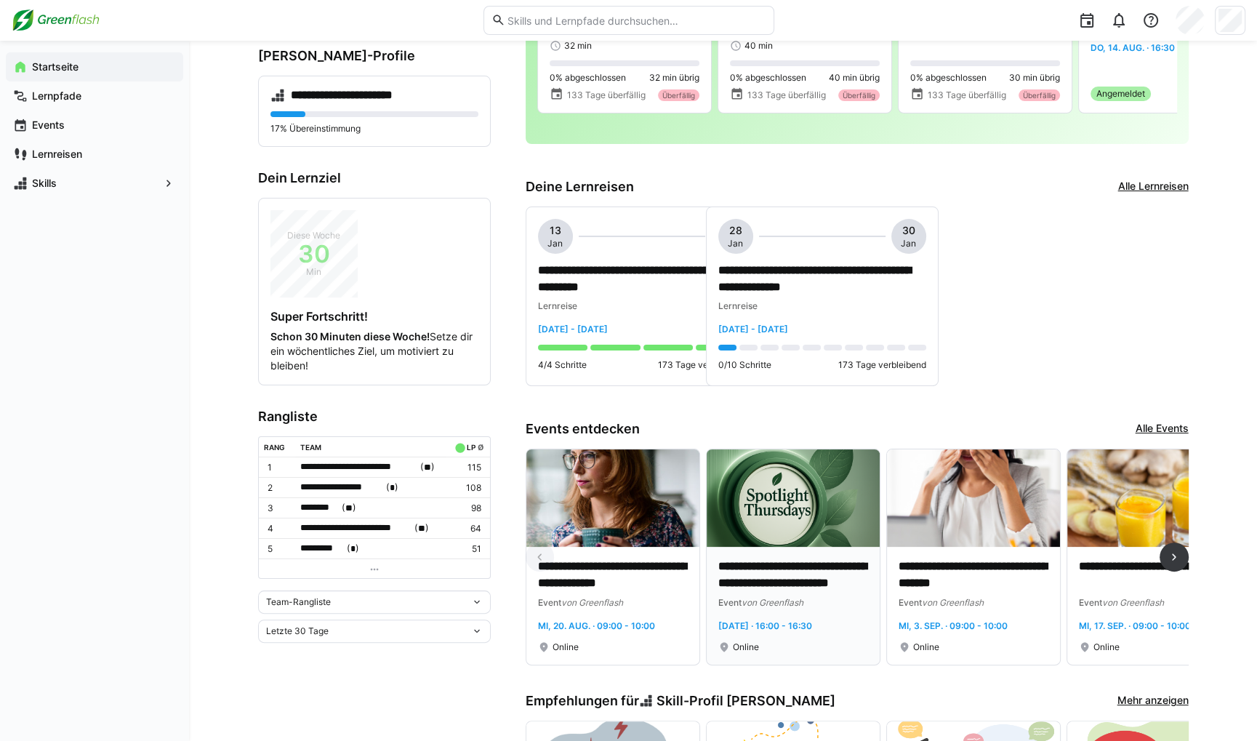
scroll to position [0, 0]
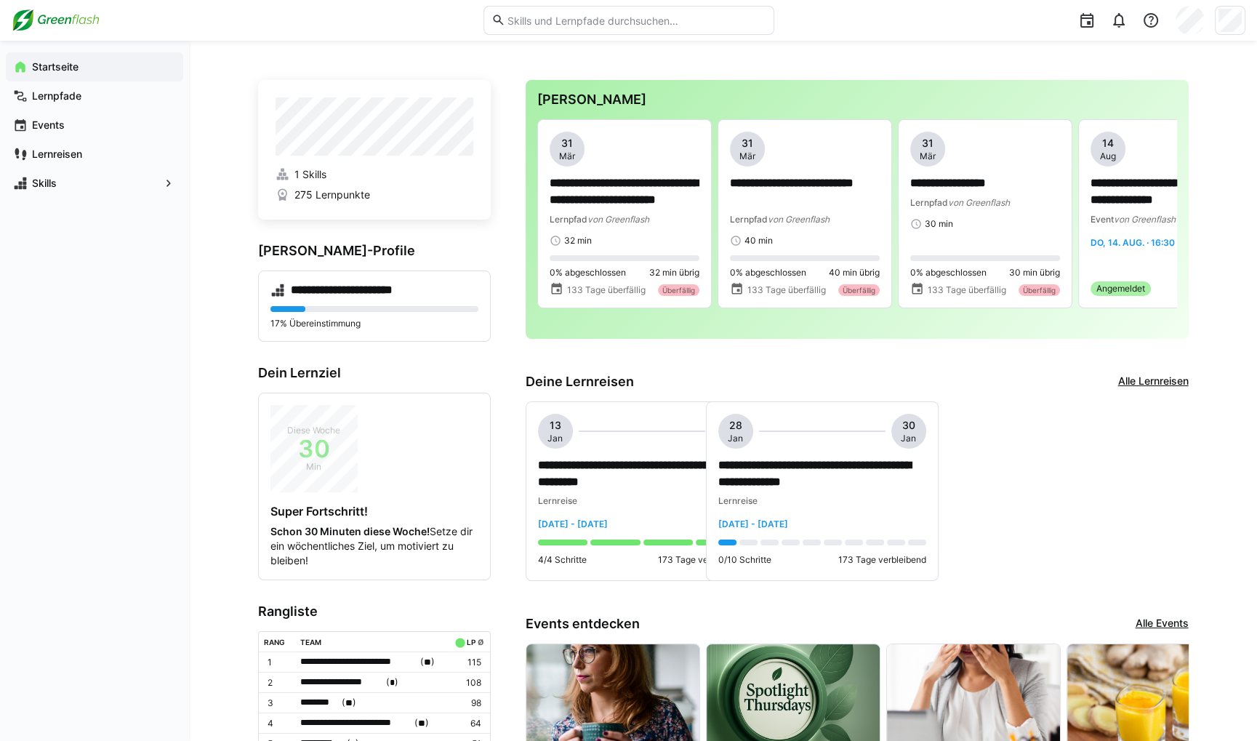
click at [82, 71] on span "Startseite" at bounding box center [103, 67] width 146 height 15
